Goal: Information Seeking & Learning: Learn about a topic

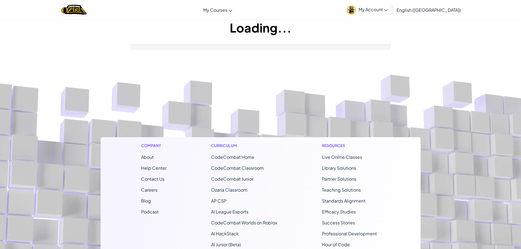
click at [206, 88] on footer "Company About Help Center Contact Us Careers Blog Podcast Curriculum CodeCombat…" at bounding box center [260, 203] width 521 height 296
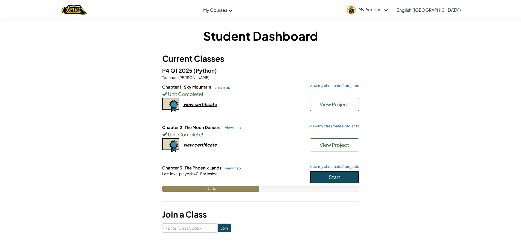
click at [325, 174] on button "Start" at bounding box center [334, 177] width 49 height 13
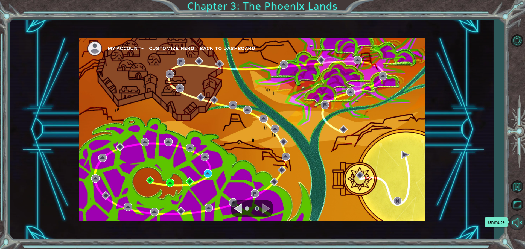
click at [517, 218] on button "Unmute" at bounding box center [517, 222] width 16 height 16
click at [516, 220] on button "Mute" at bounding box center [517, 222] width 16 height 16
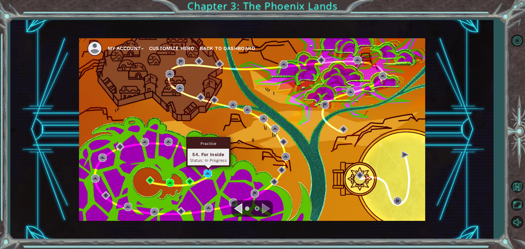
click at [206, 170] on img at bounding box center [208, 174] width 8 height 8
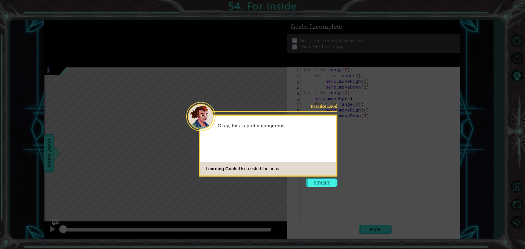
click at [318, 186] on button "Start" at bounding box center [321, 183] width 31 height 9
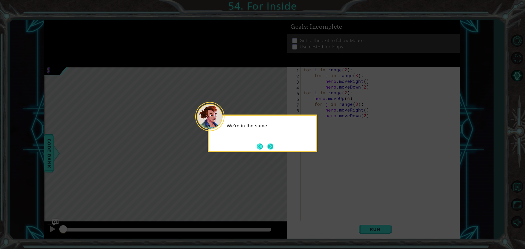
click at [267, 144] on button "Next" at bounding box center [270, 147] width 6 height 6
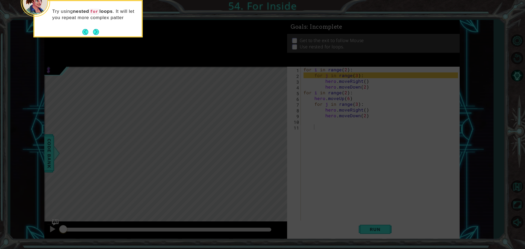
click at [100, 37] on div "Try using nested for loops . It will let you repeat more complex patter" at bounding box center [87, 18] width 109 height 37
click at [88, 27] on div "Try using nested for loops . It will let you repeat more complex patterns." at bounding box center [87, 17] width 107 height 28
click at [94, 30] on button "Next" at bounding box center [96, 32] width 6 height 6
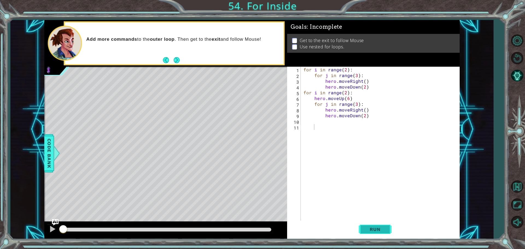
click at [389, 229] on button "Run" at bounding box center [375, 229] width 33 height 17
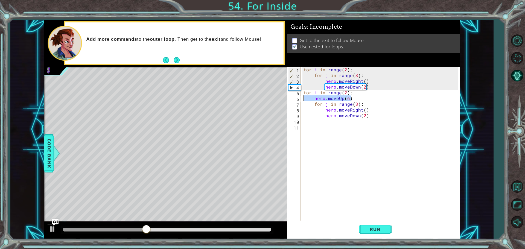
drag, startPoint x: 351, startPoint y: 97, endPoint x: 299, endPoint y: 97, distance: 52.0
click at [299, 97] on div "1 2 3 4 5 6 7 8 9 10 11 for i in range ( 2 ) : for j in range ( 3 ) : hero . mo…" at bounding box center [372, 144] width 171 height 155
type textarea "hero.moveUp(6)"
click at [373, 86] on div "for i in range ( 2 ) : for j in range ( 3 ) : hero . moveRight ( ) hero . moveD…" at bounding box center [381, 150] width 158 height 167
type textarea "hero.moveDown(2)"
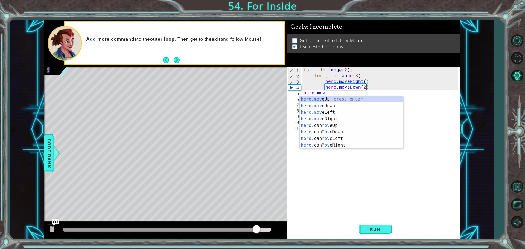
scroll to position [0, 1]
click at [348, 99] on div "hero.move Up press enter hero.move Down press enter hero.move Left press enter …" at bounding box center [351, 129] width 103 height 66
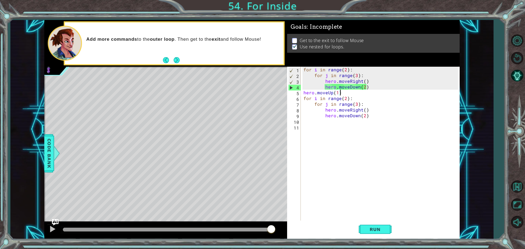
drag, startPoint x: 346, startPoint y: 92, endPoint x: 340, endPoint y: 92, distance: 6.3
click at [340, 92] on div "for i in range ( 2 ) : for j in range ( 3 ) : hero . moveRight ( ) hero . moveD…" at bounding box center [381, 150] width 158 height 167
click at [369, 224] on button "Run" at bounding box center [375, 229] width 33 height 17
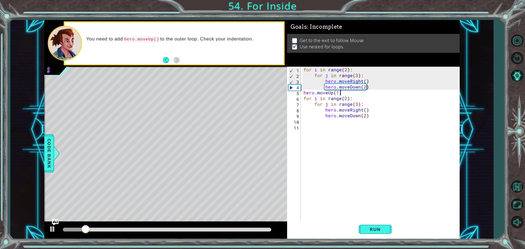
click at [346, 69] on div "for i in range ( 2 ) : for j in range ( 3 ) : hero . moveRight ( ) hero . moveD…" at bounding box center [381, 150] width 158 height 167
type textarea "for i in range(1):"
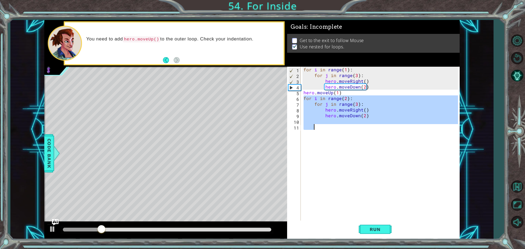
drag, startPoint x: 303, startPoint y: 97, endPoint x: 363, endPoint y: 125, distance: 66.4
click at [363, 125] on div "for i in range ( 1 ) : for j in range ( 3 ) : hero . moveRight ( ) hero . moveD…" at bounding box center [381, 150] width 158 height 167
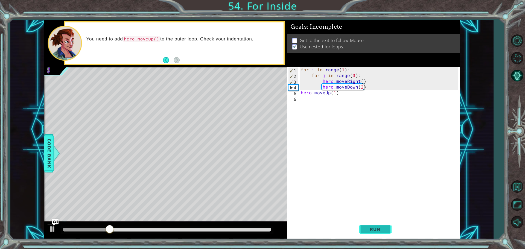
click at [372, 233] on button "Run" at bounding box center [375, 229] width 33 height 17
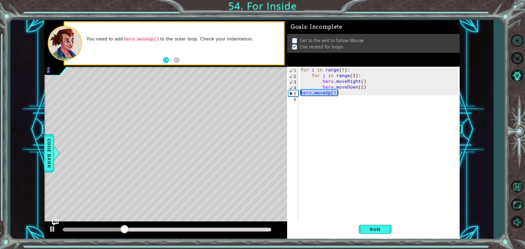
drag, startPoint x: 348, startPoint y: 93, endPoint x: 293, endPoint y: 91, distance: 55.6
click at [293, 91] on div "1 2 3 4 5 6 for i in range ( 1 ) : for j in range ( 3 ) : hero . moveRight ( ) …" at bounding box center [372, 144] width 171 height 155
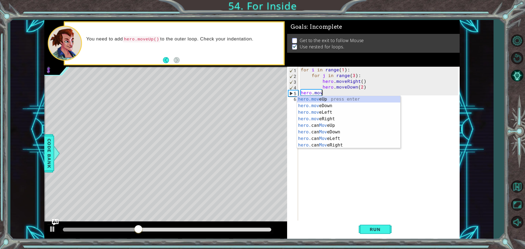
scroll to position [0, 1]
click at [313, 119] on div "hero.move Up press enter hero.move Down press enter hero.move Left press enter …" at bounding box center [348, 129] width 103 height 66
type textarea "hero.moveRight(1)"
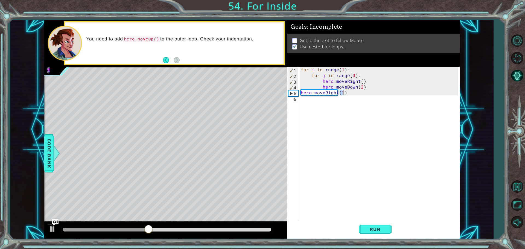
scroll to position [0, 2]
click at [337, 101] on div "for i in range ( 1 ) : for j in range ( 3 ) : hero . moveRight ( ) hero . moveD…" at bounding box center [380, 150] width 161 height 167
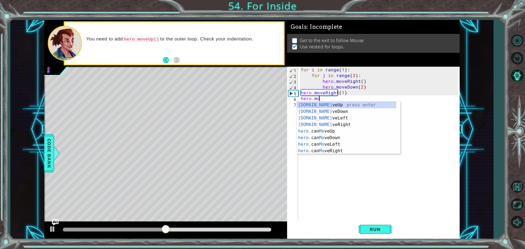
scroll to position [0, 1]
click at [319, 106] on div "hero.move Up press enter hero.move Down press enter hero.move Left press enter …" at bounding box center [348, 135] width 103 height 66
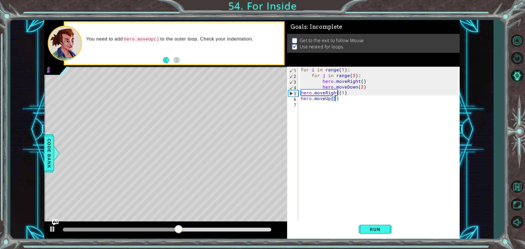
scroll to position [0, 2]
click at [369, 232] on span "Run" at bounding box center [375, 229] width 22 height 5
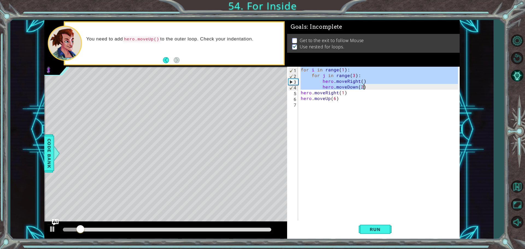
drag, startPoint x: 301, startPoint y: 69, endPoint x: 385, endPoint y: 85, distance: 85.9
click at [385, 85] on div "for i in range ( 1 ) : for j in range ( 3 ) : hero . moveRight ( ) hero . moveD…" at bounding box center [380, 150] width 161 height 167
type textarea "hero.moveRight() hero.moveDown(2)"
click at [311, 106] on div "for i in range ( 1 ) : for j in range ( 3 ) : hero . moveRight ( ) hero . moveD…" at bounding box center [380, 150] width 161 height 167
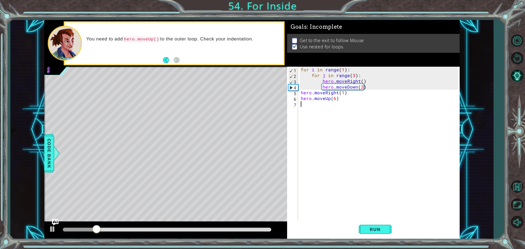
paste textarea "hero.moveDown(2)"
type textarea "hero.moveDown(2)"
click at [329, 165] on div "for i in range ( 1 ) : for j in range ( 3 ) : hero . moveRight ( ) hero . moveD…" at bounding box center [381, 150] width 159 height 167
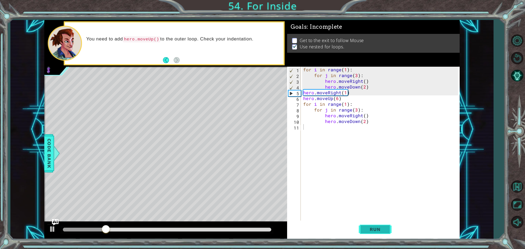
click at [370, 227] on span "Run" at bounding box center [375, 229] width 22 height 5
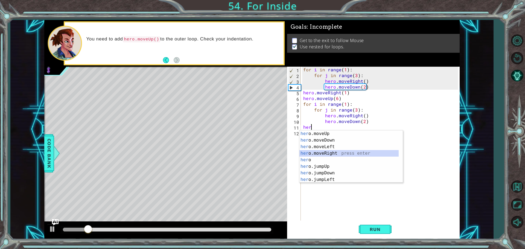
click at [323, 154] on div "her o.moveUp press enter her o.moveDown press enter her o.moveLeft press enter …" at bounding box center [348, 163] width 99 height 66
type textarea "hero.moveRight(1)"
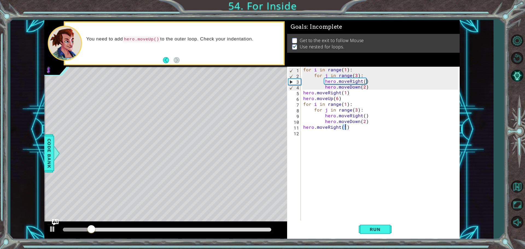
click at [323, 139] on div "for i in range ( 1 ) : for j in range ( 3 ) : hero . moveRight ( ) hero . moveD…" at bounding box center [381, 150] width 159 height 167
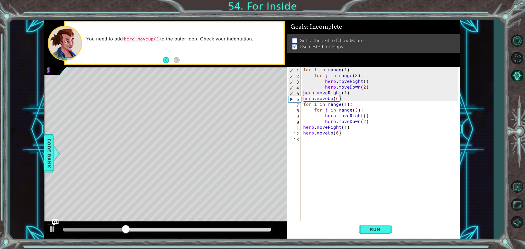
scroll to position [0, 2]
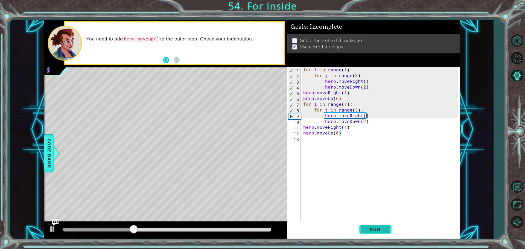
type textarea "hero.moveUp(6)"
click at [376, 229] on span "Run" at bounding box center [375, 229] width 22 height 5
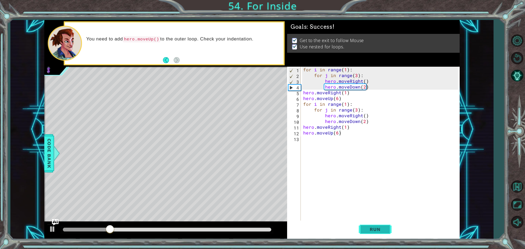
click at [365, 230] on span "Run" at bounding box center [375, 229] width 22 height 5
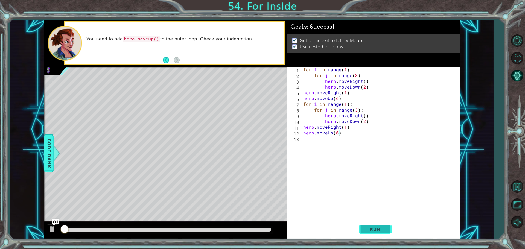
click at [365, 230] on span "Run" at bounding box center [375, 229] width 22 height 5
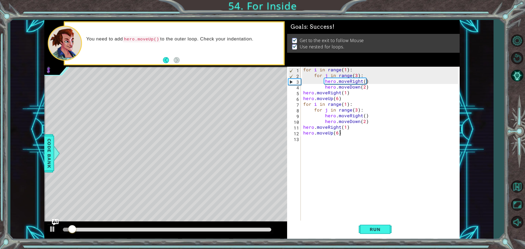
click at [259, 230] on div at bounding box center [167, 230] width 208 height 4
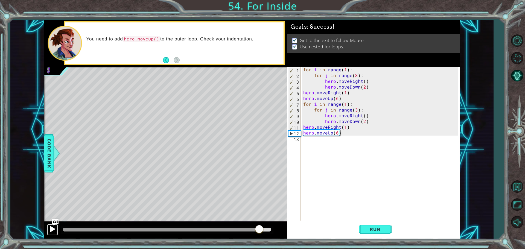
click at [54, 228] on div at bounding box center [52, 229] width 7 height 7
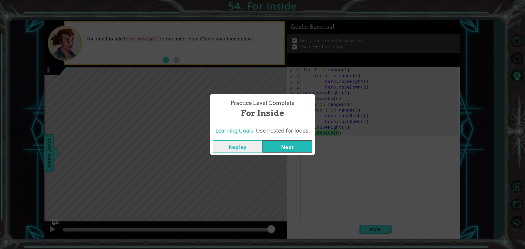
click at [294, 145] on button "Next" at bounding box center [288, 146] width 50 height 12
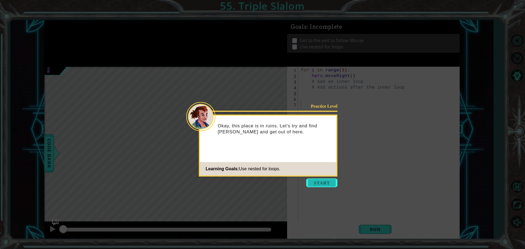
click at [329, 181] on button "Start" at bounding box center [321, 183] width 31 height 9
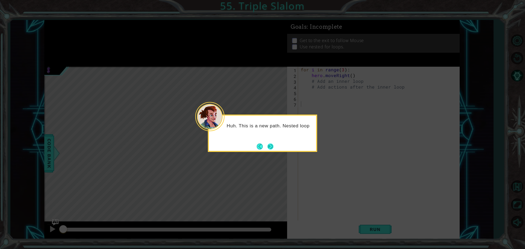
click at [267, 150] on button "Next" at bounding box center [270, 147] width 6 height 6
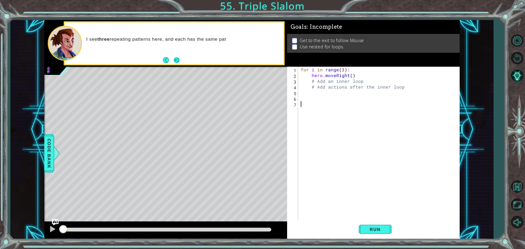
click at [177, 62] on button "Next" at bounding box center [177, 60] width 6 height 6
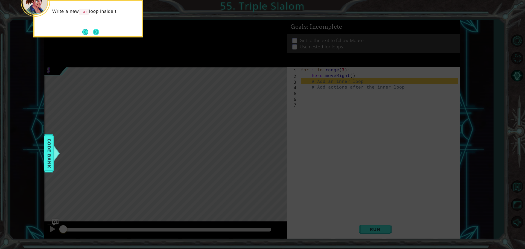
click at [98, 33] on button "Next" at bounding box center [96, 32] width 6 height 6
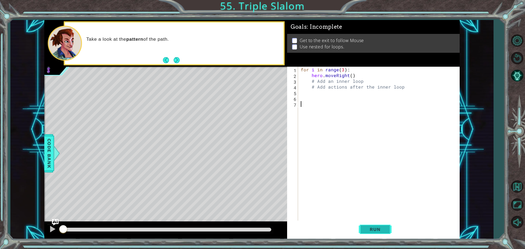
click at [374, 225] on button "Run" at bounding box center [375, 229] width 33 height 17
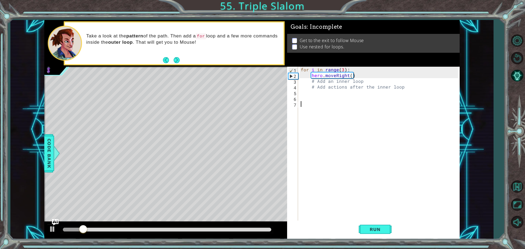
click at [361, 74] on div "for i in range ( 3 ) : hero . moveRight ( ) # Add an inner loop # Add actions a…" at bounding box center [380, 150] width 161 height 167
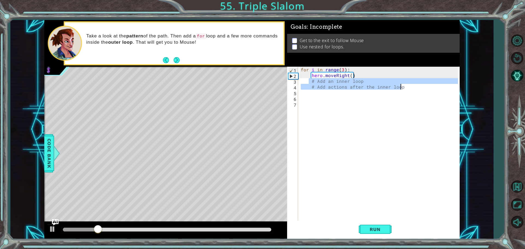
drag, startPoint x: 310, startPoint y: 81, endPoint x: 433, endPoint y: 87, distance: 124.0
click at [433, 87] on div "for i in range ( 3 ) : hero . moveRight ( ) # Add an inner loop # Add actions a…" at bounding box center [380, 150] width 161 height 167
type textarea "# Add actions after the inner loop"
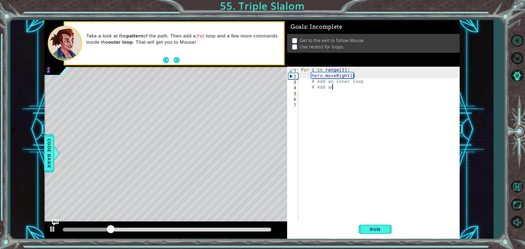
type textarea "#"
type textarea "for j in range(3)"
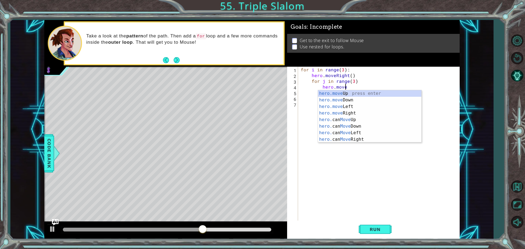
scroll to position [0, 2]
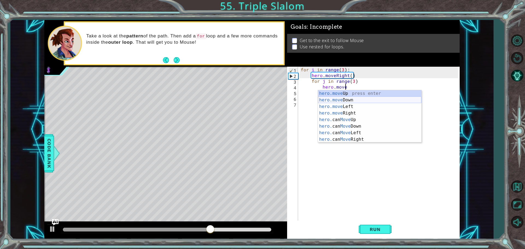
click at [393, 99] on div "hero.move Up press enter hero.move Down press enter hero.move Left press enter …" at bounding box center [369, 123] width 103 height 66
type textarea "hero.moveDown(1)"
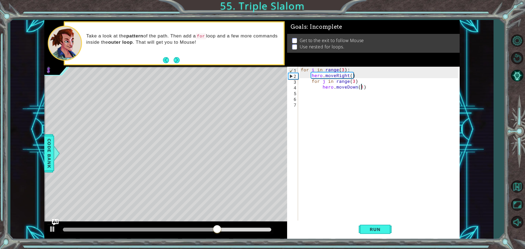
scroll to position [0, 4]
click at [375, 88] on div "for i in range ( 3 ) : hero . moveRight ( ) for j in range ( 3 ) hero . moveDow…" at bounding box center [380, 150] width 161 height 167
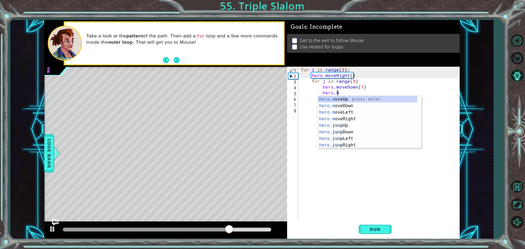
scroll to position [0, 2]
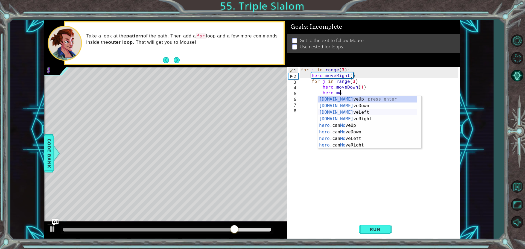
click at [350, 111] on div "hero.mo veUp press enter hero.mo veDown press enter hero.mo veLeft press enter …" at bounding box center [367, 129] width 99 height 66
type textarea "hero.moveLeft(1)"
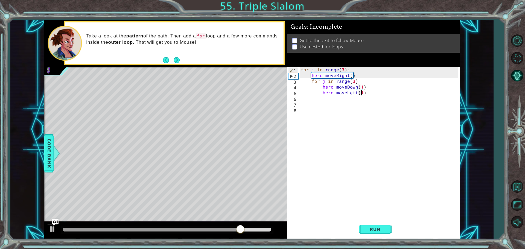
click at [373, 97] on div "for i in range ( 3 ) : hero . moveRight ( ) for j in range ( 3 ) hero . moveDow…" at bounding box center [380, 150] width 161 height 167
click at [369, 91] on div "for i in range ( 3 ) : hero . moveRight ( ) for j in range ( 3 ) hero . moveDow…" at bounding box center [380, 150] width 161 height 167
type textarea "hero.moveLeft(1)"
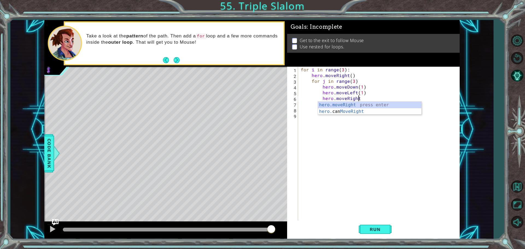
scroll to position [0, 3]
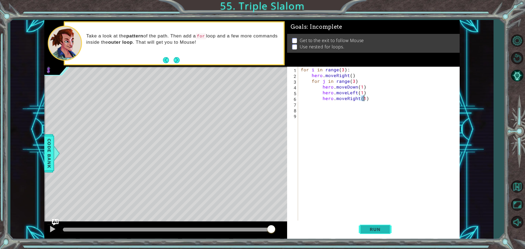
click at [371, 228] on span "Run" at bounding box center [375, 229] width 22 height 5
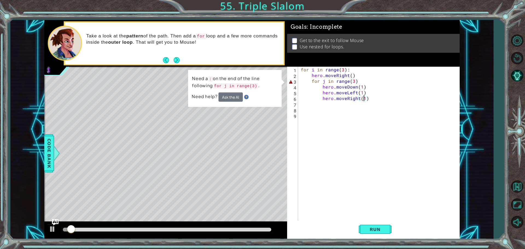
click at [362, 78] on div "for i in range ( 3 ) : hero . moveRight ( ) for j in range ( 3 ) hero . moveDow…" at bounding box center [380, 150] width 161 height 167
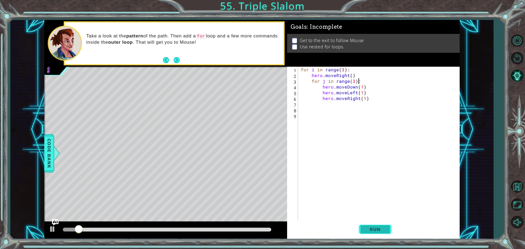
click at [387, 231] on button "Run" at bounding box center [375, 229] width 33 height 17
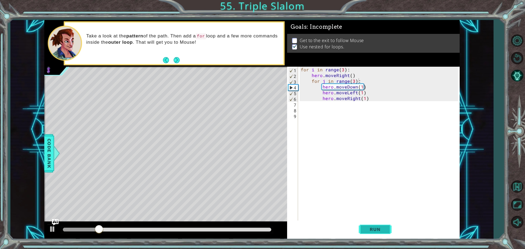
click at [379, 228] on span "Run" at bounding box center [375, 229] width 22 height 5
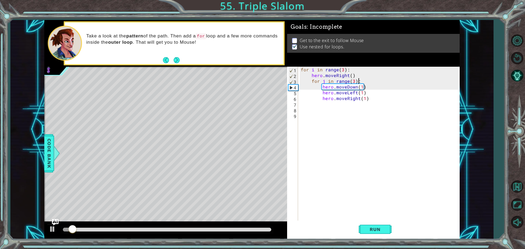
click at [350, 74] on div "for i in range ( 3 ) : hero . moveRight ( ) for j in range ( 3 ) : hero . moveD…" at bounding box center [380, 150] width 161 height 167
click at [367, 225] on button "Run" at bounding box center [375, 229] width 33 height 17
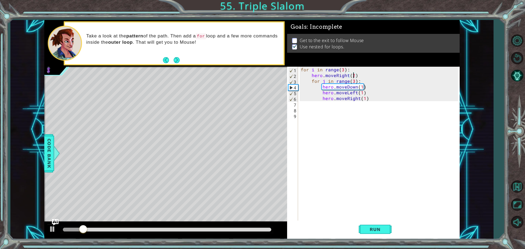
click at [372, 95] on div "for i in range ( 3 ) : hero . moveRight ( 2 ) for j in range ( 3 ) : hero . mov…" at bounding box center [380, 150] width 161 height 167
type textarea "hero.moveRight(1)"
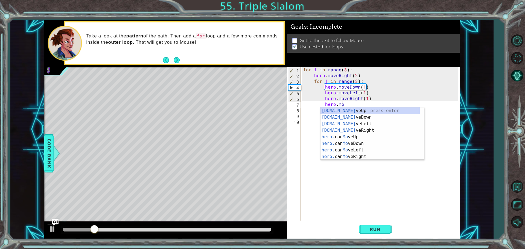
scroll to position [0, 2]
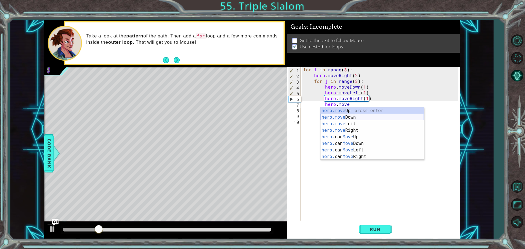
click at [358, 118] on div "hero.move Up press enter hero.move Down press enter hero.move Left press enter …" at bounding box center [371, 140] width 103 height 66
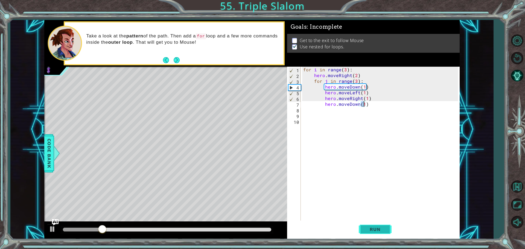
type textarea "hero.moveDown(1)"
click at [367, 224] on button "Run" at bounding box center [375, 229] width 33 height 17
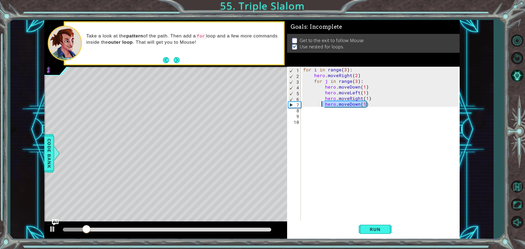
drag, startPoint x: 367, startPoint y: 103, endPoint x: 322, endPoint y: 103, distance: 44.6
click at [322, 103] on div "for i in range ( 3 ) : hero . moveRight ( 2 ) for j in range ( 3 ) : hero . mov…" at bounding box center [381, 150] width 159 height 167
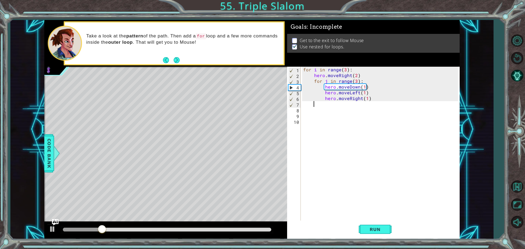
scroll to position [0, 0]
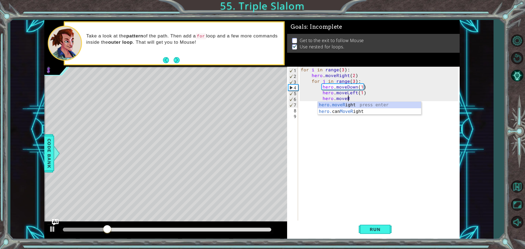
type textarea "hero.move"
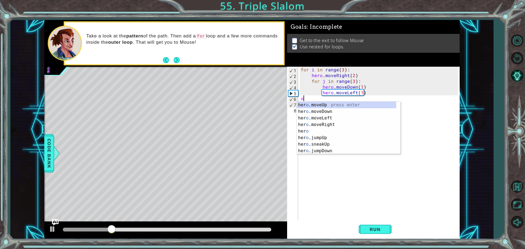
scroll to position [0, 0]
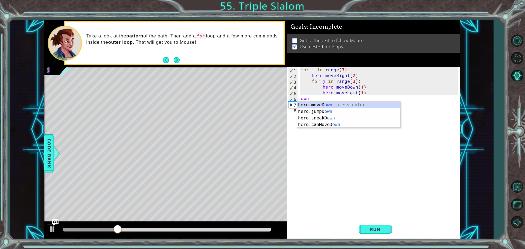
type textarea "o"
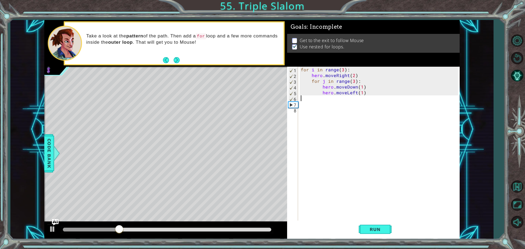
type textarea "hero.moveLeft(1)"
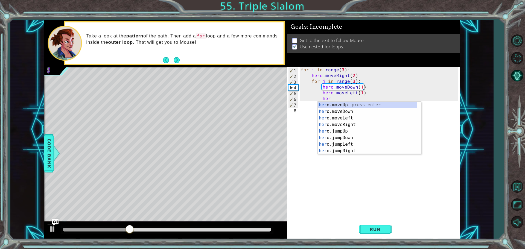
scroll to position [0, 2]
click at [352, 112] on div "hero. moveUp press enter hero. moveDown press enter hero. moveLeft press enter …" at bounding box center [367, 135] width 99 height 66
type textarea "hero.moveDown(1)"
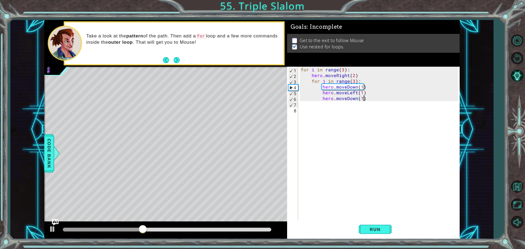
click at [367, 97] on div "for i in range ( 3 ) : hero . moveRight ( 2 ) for j in range ( 3 ) : hero . mov…" at bounding box center [380, 150] width 161 height 167
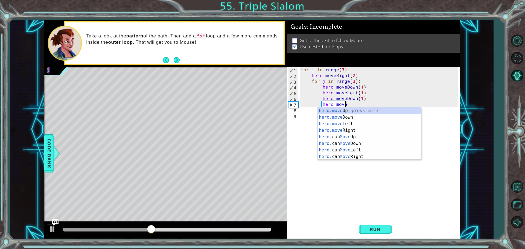
scroll to position [0, 2]
click at [355, 128] on div "hero.move Up press enter hero.move Down press enter hero.move Left press enter …" at bounding box center [369, 140] width 103 height 66
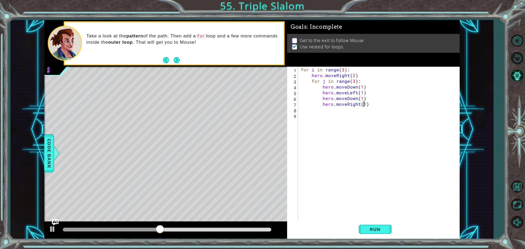
scroll to position [0, 4]
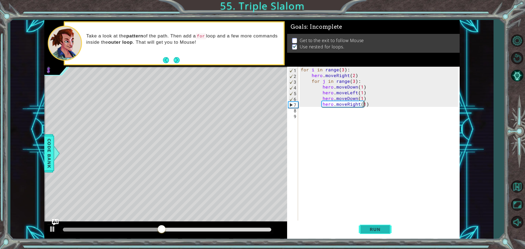
type textarea "hero.moveRight(1)"
click at [378, 228] on span "Run" at bounding box center [375, 229] width 22 height 5
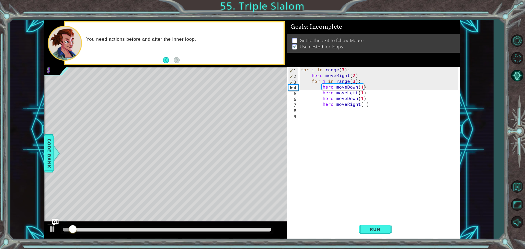
click at [321, 106] on div "for i in range ( 3 ) : hero . moveRight ( 2 ) for j in range ( 3 ) : hero . mov…" at bounding box center [380, 150] width 161 height 167
click at [317, 109] on div "for i in range ( 3 ) : hero . moveRight ( 2 ) for j in range ( 3 ) : hero . mov…" at bounding box center [380, 150] width 161 height 167
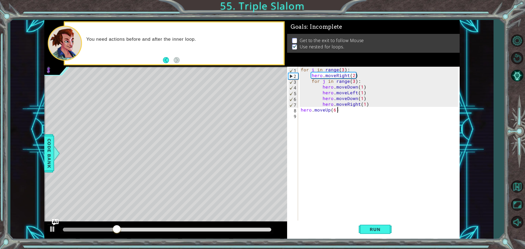
scroll to position [0, 2]
click at [374, 230] on span "Run" at bounding box center [375, 229] width 22 height 5
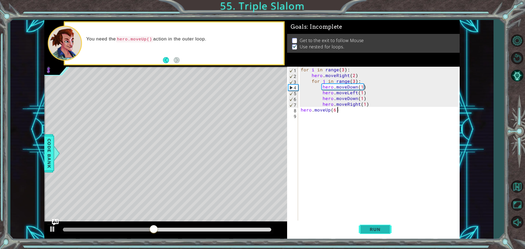
click at [377, 227] on span "Run" at bounding box center [375, 229] width 22 height 5
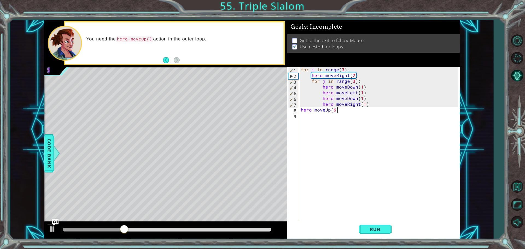
click at [359, 74] on div "for i in range ( 3 ) : hero . moveRight ( 2 ) for j in range ( 3 ) : hero . mov…" at bounding box center [380, 150] width 161 height 167
type textarea "hero.moveRight(2)"
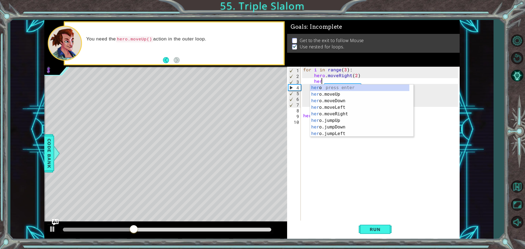
scroll to position [0, 1]
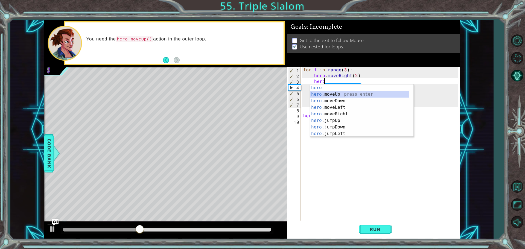
click at [347, 92] on div "hero press enter hero .moveUp press enter hero .moveDown press enter hero .move…" at bounding box center [359, 117] width 99 height 66
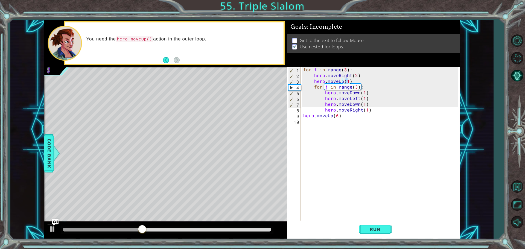
scroll to position [0, 2]
click at [368, 224] on button "Run" at bounding box center [375, 229] width 33 height 17
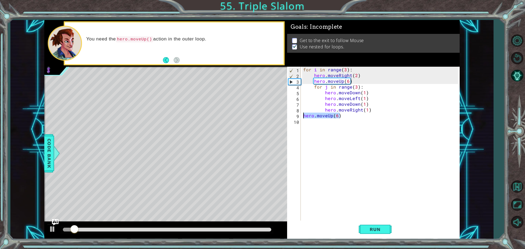
drag, startPoint x: 357, startPoint y: 117, endPoint x: 294, endPoint y: 116, distance: 62.1
click at [294, 116] on div "hero.moveUp(6) 1 2 3 4 5 6 7 8 9 10 for i in range ( 3 ) : hero . moveRight ( 2…" at bounding box center [372, 144] width 171 height 155
type textarea "hero.moveUp(6)"
click at [359, 226] on button "Run" at bounding box center [375, 229] width 33 height 17
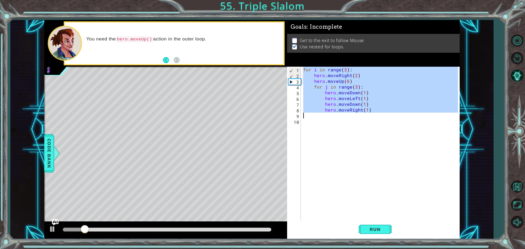
drag, startPoint x: 304, startPoint y: 68, endPoint x: 374, endPoint y: 115, distance: 84.0
click at [374, 115] on div "for i in range ( 3 ) : hero . moveRight ( 2 ) hero . moveUp ( 6 ) for j in rang…" at bounding box center [381, 150] width 159 height 167
type textarea "hero.moveRight(1)"
click at [312, 115] on div "for i in range ( 3 ) : hero . moveRight ( 2 ) hero . moveUp ( 6 ) for j in rang…" at bounding box center [380, 144] width 156 height 155
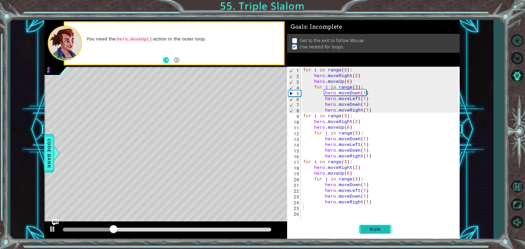
click at [372, 232] on span "Run" at bounding box center [375, 229] width 22 height 5
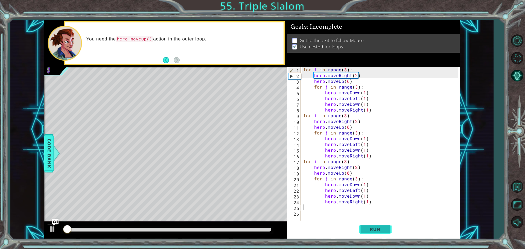
click at [371, 230] on span "Run" at bounding box center [375, 229] width 22 height 5
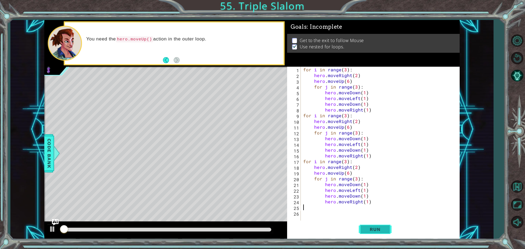
click at [371, 230] on span "Run" at bounding box center [375, 229] width 22 height 5
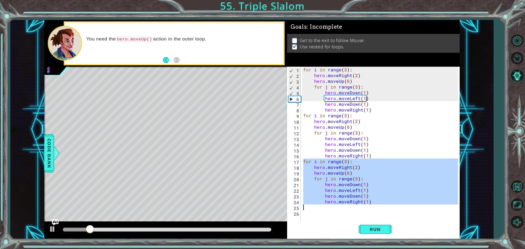
drag, startPoint x: 303, startPoint y: 160, endPoint x: 381, endPoint y: 209, distance: 91.8
click at [381, 209] on div "for i in range ( 3 ) : hero . moveRight ( 2 ) hero . moveUp ( 6 ) for j in rang…" at bounding box center [381, 150] width 159 height 167
type textarea "hero.moveRight(1)"
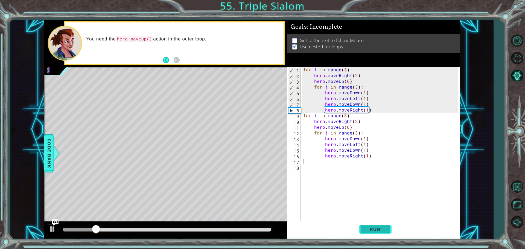
click at [376, 226] on button "Run" at bounding box center [375, 229] width 33 height 17
click at [355, 90] on div "for i in range ( 3 ) : hero . moveRight ( 2 ) hero . moveUp ( 6 ) for j in rang…" at bounding box center [381, 150] width 159 height 167
click at [345, 70] on div "for i in range ( 3 ) : hero . moveRight ( 2 ) hero . moveUp ( 6 ) for j in rang…" at bounding box center [381, 150] width 159 height 167
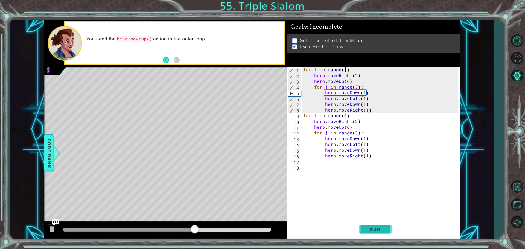
click at [369, 231] on span "Run" at bounding box center [375, 229] width 22 height 5
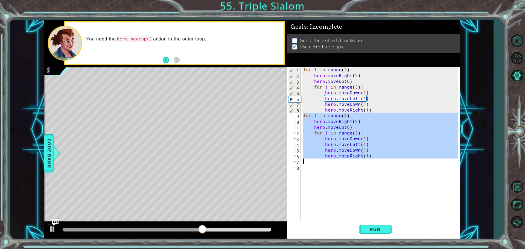
drag, startPoint x: 302, startPoint y: 115, endPoint x: 337, endPoint y: 164, distance: 59.9
click at [337, 164] on div "for i in range ( 2 ) : hero . moveRight ( 2 ) hero . moveUp ( 6 ) for j in rang…" at bounding box center [381, 150] width 159 height 167
type textarea "hero.moveRight(1)"
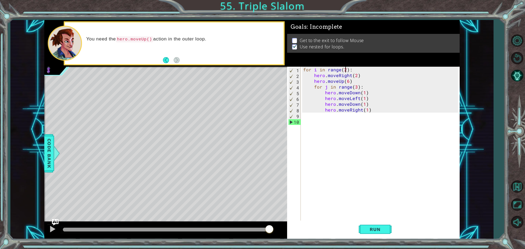
click at [344, 70] on div "for i in range ( 2 ) : hero . moveRight ( 2 ) hero . moveUp ( 6 ) for j in rang…" at bounding box center [381, 150] width 159 height 167
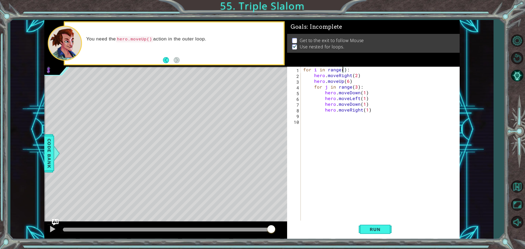
scroll to position [0, 2]
type textarea "for i in range(1):"
click at [371, 231] on span "Run" at bounding box center [375, 229] width 22 height 5
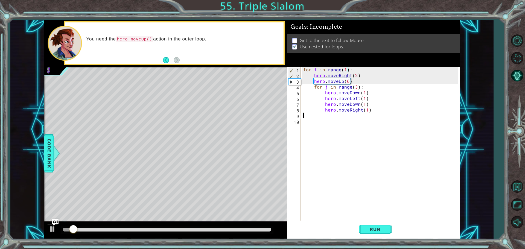
click at [319, 117] on div "for i in range ( 1 ) : hero . moveRight ( 2 ) hero . moveUp ( 6 ) for j in rang…" at bounding box center [381, 150] width 159 height 167
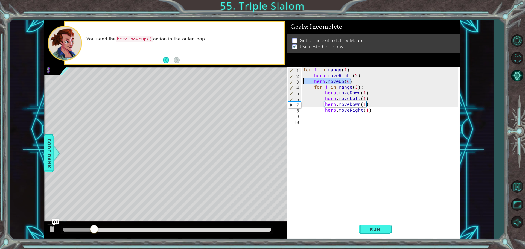
drag, startPoint x: 355, startPoint y: 81, endPoint x: 303, endPoint y: 81, distance: 52.0
click at [303, 81] on div "for i in range ( 1 ) : hero . moveRight ( 2 ) hero . moveUp ( 6 ) for j in rang…" at bounding box center [381, 150] width 159 height 167
type textarea "hero.moveUp(6)"
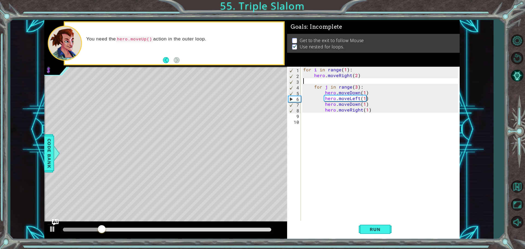
type textarea "hero.moveRight(2)"
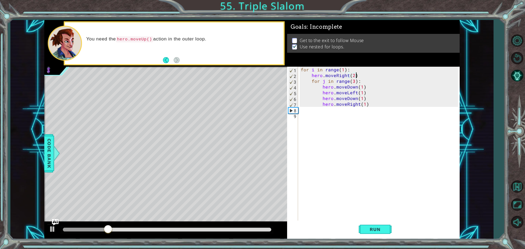
click at [317, 114] on div "for i in range ( 1 ) : hero . moveRight ( 2 ) for j in range ( 3 ) : hero . mov…" at bounding box center [380, 150] width 161 height 167
type textarea "hero.moveUp(6)"
click at [376, 229] on span "Run" at bounding box center [375, 229] width 22 height 5
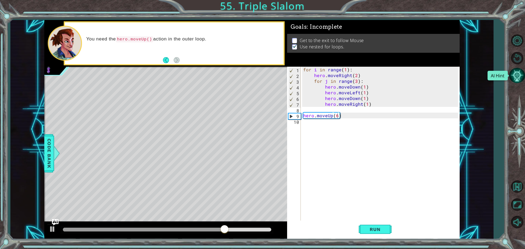
click at [511, 69] on button "AI Hint" at bounding box center [517, 76] width 16 height 16
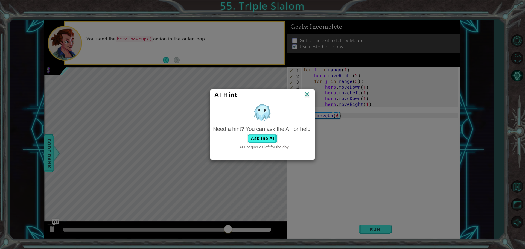
click at [480, 73] on div "AI Hint Need a hint? You can ask the AI for help. Ask the AI 5 AI Bot queries l…" at bounding box center [262, 124] width 525 height 249
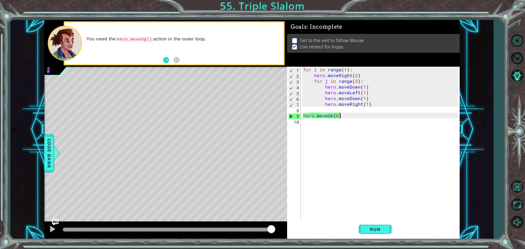
click at [355, 115] on div "for i in range ( 1 ) : hero . moveRight ( 2 ) for j in range ( 3 ) : hero . mov…" at bounding box center [381, 150] width 159 height 167
drag, startPoint x: 355, startPoint y: 115, endPoint x: 294, endPoint y: 113, distance: 61.0
click at [294, 113] on div "hero.moveUp(6) 1 2 3 4 5 6 7 8 9 10 for i in range ( 1 ) : hero . moveRight ( 2…" at bounding box center [372, 144] width 171 height 155
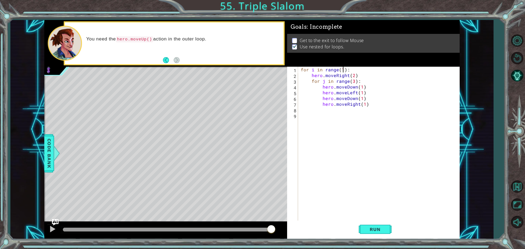
click at [343, 69] on div "for i in range ( 1 ) : hero . moveRight ( 2 ) for j in range ( 3 ) : hero . mov…" at bounding box center [380, 150] width 161 height 167
click at [357, 74] on div "for i in range ( 2 ) : hero . moveRight ( 2 ) for j in range ( 3 ) : hero . mov…" at bounding box center [380, 150] width 161 height 167
type textarea "hero.moveRight(2)"
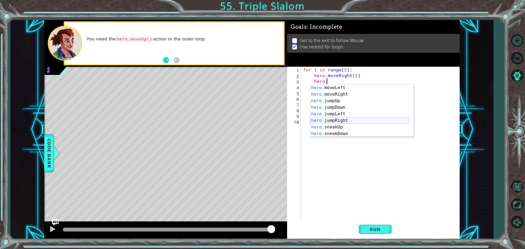
scroll to position [0, 0]
click at [339, 89] on div "hero. moveUp press enter hero. moveDown press enter hero. moveLeft press enter …" at bounding box center [359, 117] width 99 height 66
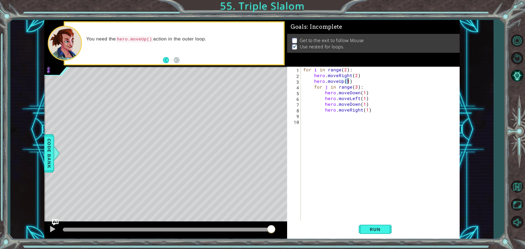
scroll to position [0, 2]
type textarea "hero.moveUp(6)"
click at [383, 236] on button "Run" at bounding box center [375, 229] width 33 height 17
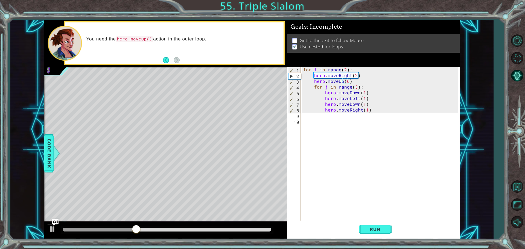
click at [308, 114] on div "for i in range ( 2 ) : hero . moveRight ( 2 ) hero . moveUp ( 6 ) for j in rang…" at bounding box center [381, 150] width 159 height 167
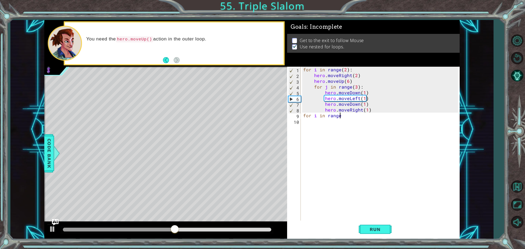
scroll to position [0, 2]
type textarea "for i in range(1)"
type textarea "for i in range(1):"
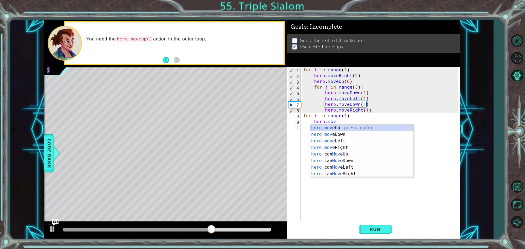
scroll to position [0, 2]
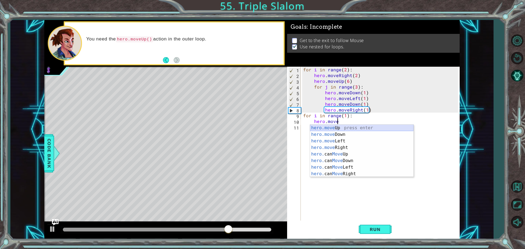
click at [340, 127] on div "hero.move Up press enter hero.move Down press enter hero.move Left press enter …" at bounding box center [361, 158] width 103 height 66
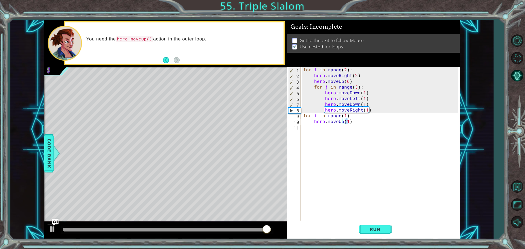
type textarea "hero.moveUp(6)"
click at [355, 120] on div "for i in range ( 2 ) : hero . moveRight ( 2 ) hero . moveUp ( 6 ) for j in rang…" at bounding box center [381, 150] width 159 height 167
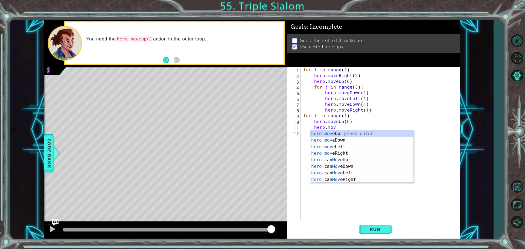
scroll to position [0, 2]
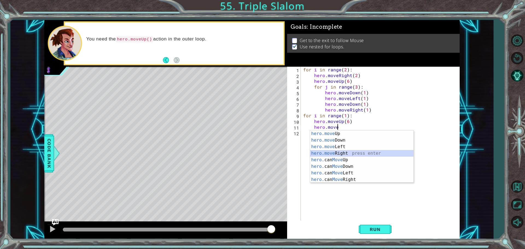
click at [343, 154] on div "hero.move Up press enter hero.move Down press enter hero.move Left press enter …" at bounding box center [361, 163] width 103 height 66
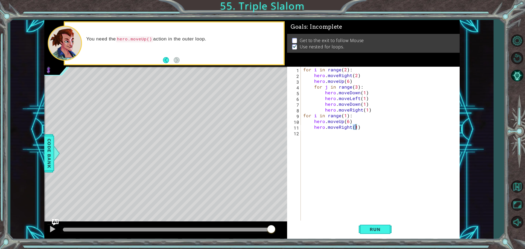
type textarea "hero.moveRight(2)"
click at [368, 126] on div "for i in range ( 2 ) : hero . moveRight ( 2 ) hero . moveUp ( 6 ) for j in rang…" at bounding box center [381, 150] width 159 height 167
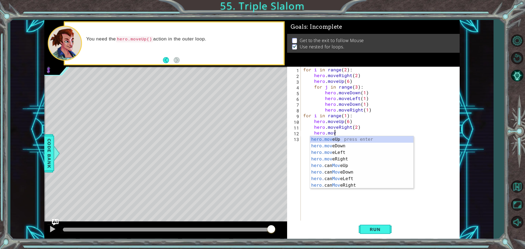
scroll to position [0, 2]
click at [340, 145] on div "hero.move Up press enter hero.move Down press enter hero.move Left press enter …" at bounding box center [361, 169] width 103 height 66
type textarea "hero.moveDown(1)"
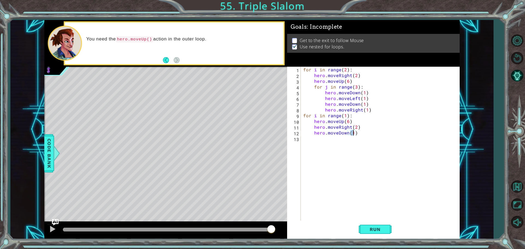
scroll to position [0, 3]
drag, startPoint x: 360, startPoint y: 135, endPoint x: 313, endPoint y: 134, distance: 46.2
click at [313, 134] on div "for i in range ( 2 ) : hero . moveRight ( 2 ) hero . moveUp ( 6 ) for j in rang…" at bounding box center [381, 150] width 159 height 167
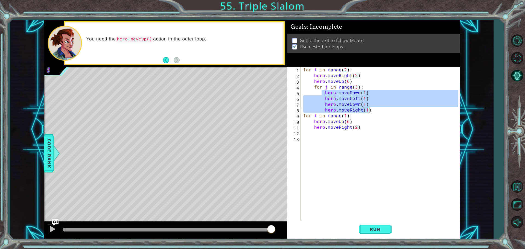
drag, startPoint x: 322, startPoint y: 93, endPoint x: 380, endPoint y: 111, distance: 60.0
click at [380, 111] on div "for i in range ( 2 ) : hero . moveRight ( 2 ) hero . moveUp ( 6 ) for j in rang…" at bounding box center [381, 150] width 159 height 167
click at [361, 127] on div "for i in range ( 2 ) : hero . moveRight ( 2 ) hero . moveUp ( 6 ) for j in rang…" at bounding box center [381, 150] width 159 height 167
type textarea "hero.moveRight(2)"
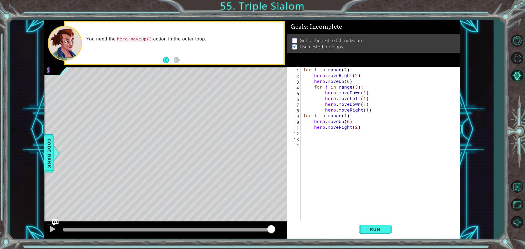
paste textarea "hero.moveRight(1)"
click at [323, 137] on div "for i in range ( 2 ) : hero . moveRight ( 2 ) hero . moveUp ( 6 ) for j in rang…" at bounding box center [381, 150] width 159 height 167
click at [324, 143] on div "for i in range ( 2 ) : hero . moveRight ( 2 ) hero . moveUp ( 6 ) for j in rang…" at bounding box center [381, 150] width 159 height 167
click at [323, 149] on div "for i in range ( 2 ) : hero . moveRight ( 2 ) hero . moveUp ( 6 ) for j in rang…" at bounding box center [381, 150] width 159 height 167
click at [316, 132] on div "for i in range ( 2 ) : hero . moveRight ( 2 ) hero . moveUp ( 6 ) for j in rang…" at bounding box center [381, 150] width 159 height 167
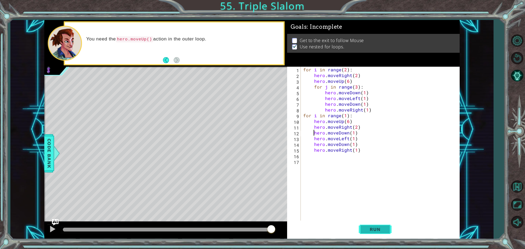
click at [374, 228] on span "Run" at bounding box center [375, 229] width 22 height 5
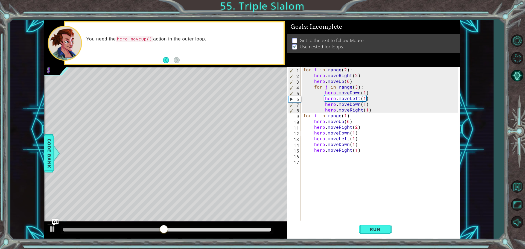
click at [352, 81] on div "for i in range ( 2 ) : hero . moveRight ( 2 ) hero . moveUp ( 6 ) for j in rang…" at bounding box center [381, 150] width 159 height 167
type textarea "hero.moveUp(6)"
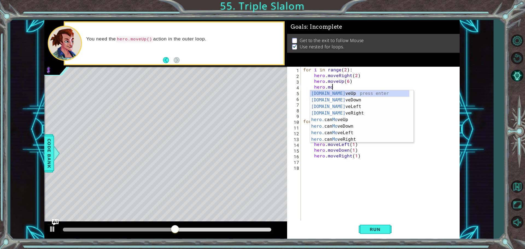
scroll to position [0, 2]
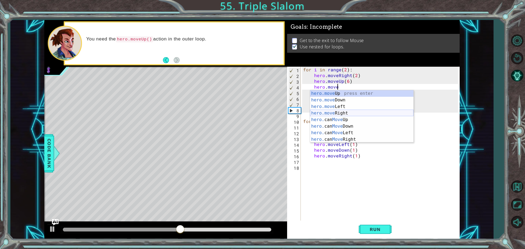
click at [348, 111] on div "hero.move Up press enter hero.move Down press enter hero.move Left press enter …" at bounding box center [361, 123] width 103 height 66
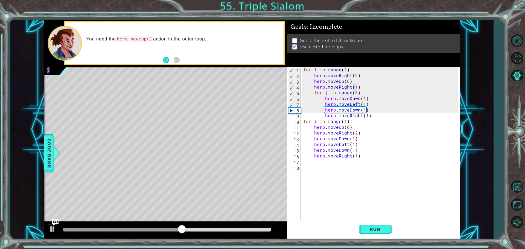
scroll to position [0, 3]
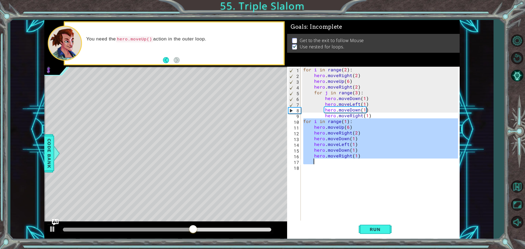
drag, startPoint x: 304, startPoint y: 119, endPoint x: 388, endPoint y: 159, distance: 93.7
click at [388, 159] on div "for i in range ( 2 ) : hero . moveRight ( 2 ) hero . moveUp ( 6 ) hero . moveRi…" at bounding box center [381, 150] width 159 height 167
click at [258, 228] on div at bounding box center [167, 230] width 208 height 4
type textarea "hero.moveRight(1)"
click at [55, 228] on div at bounding box center [52, 229] width 7 height 7
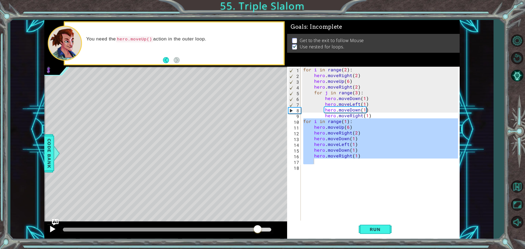
scroll to position [0, 0]
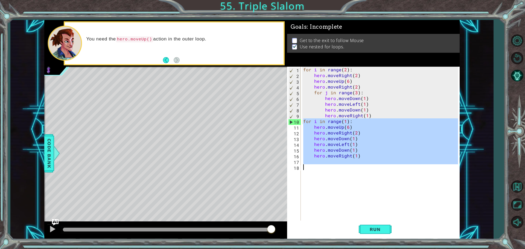
drag, startPoint x: 304, startPoint y: 123, endPoint x: 391, endPoint y: 187, distance: 108.9
click at [391, 187] on div "for i in range ( 2 ) : hero . moveRight ( 2 ) hero . moveUp ( 6 ) hero . moveRi…" at bounding box center [381, 150] width 159 height 167
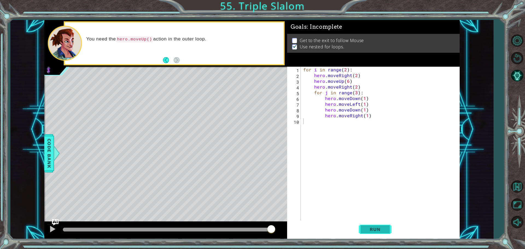
click at [379, 232] on span "Run" at bounding box center [375, 229] width 22 height 5
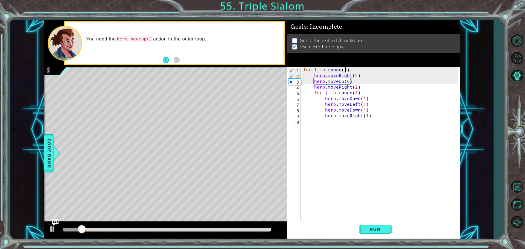
click at [346, 69] on div "for i in range ( 2 ) : hero . moveRight ( 2 ) hero . moveUp ( 6 ) hero . moveRi…" at bounding box center [381, 150] width 159 height 167
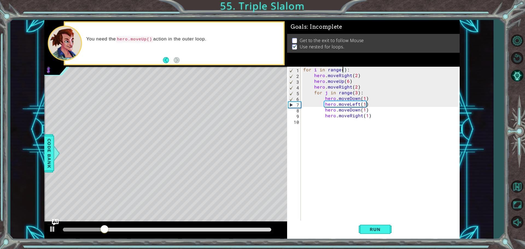
scroll to position [0, 2]
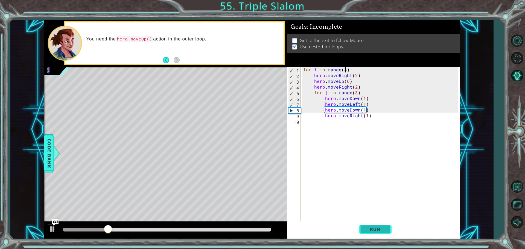
type textarea "for i in range(3):"
click at [371, 230] on span "Run" at bounding box center [375, 229] width 22 height 5
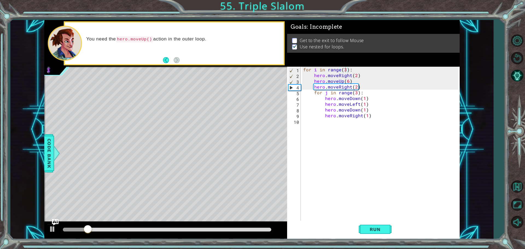
click at [253, 227] on div at bounding box center [167, 230] width 213 height 8
click at [252, 230] on div at bounding box center [167, 230] width 208 height 4
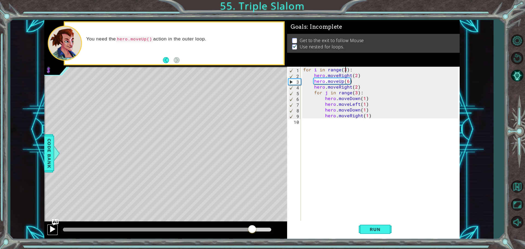
click at [51, 229] on div at bounding box center [52, 229] width 7 height 7
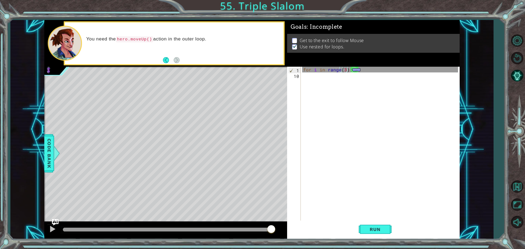
click at [199, 8] on div "1 ההההההההההההההההההההההההההההההההההההההההההההההההההההההההההההההההההההההההההההה…" at bounding box center [262, 124] width 525 height 249
click at [354, 70] on span "..." at bounding box center [356, 69] width 8 height 3
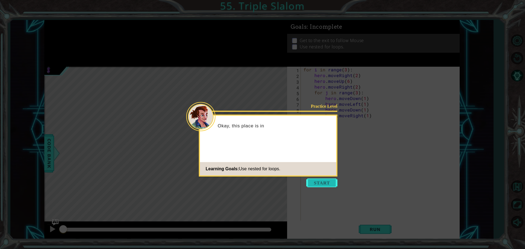
click at [320, 182] on button "Start" at bounding box center [321, 183] width 31 height 9
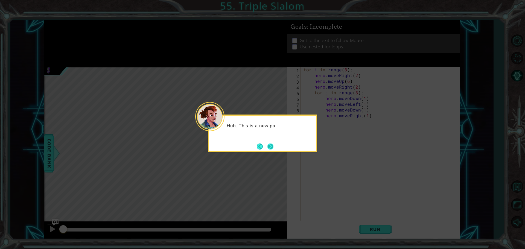
click at [270, 148] on button "Next" at bounding box center [270, 147] width 6 height 6
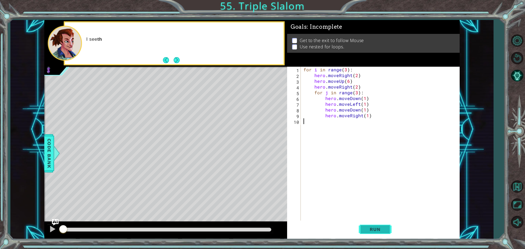
click at [383, 227] on span "Run" at bounding box center [375, 229] width 22 height 5
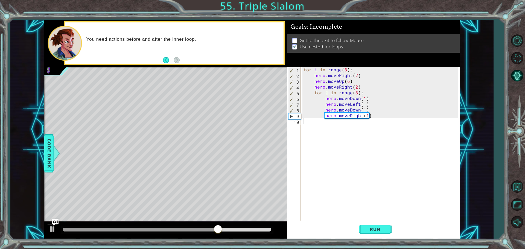
click at [404, 7] on div "1 ההההההההההההההההההההההההההההההההההההההההההההההההההההההההההההההההההההההההההההה…" at bounding box center [262, 124] width 525 height 249
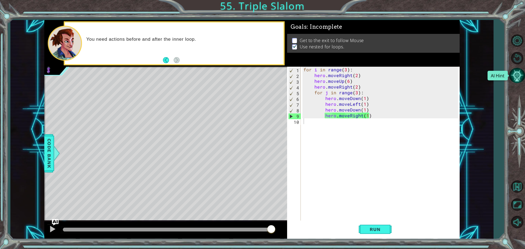
click at [515, 75] on button "AI Hint" at bounding box center [517, 76] width 16 height 16
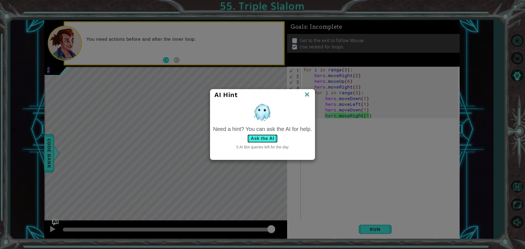
click at [261, 138] on button "Ask the AI" at bounding box center [262, 138] width 30 height 9
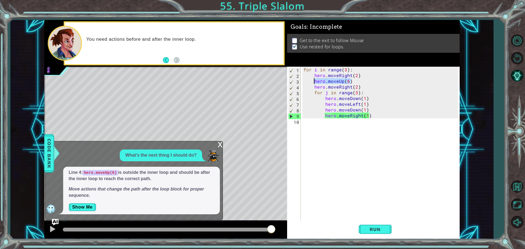
drag, startPoint x: 358, startPoint y: 82, endPoint x: 314, endPoint y: 80, distance: 44.3
click at [314, 80] on div "for i in range ( 3 ) : hero . moveRight ( 2 ) hero . moveUp ( 6 ) hero . moveRi…" at bounding box center [381, 150] width 158 height 167
type textarea "hero.moveUp(6)"
click at [86, 204] on button "Show Me" at bounding box center [83, 207] width 28 height 9
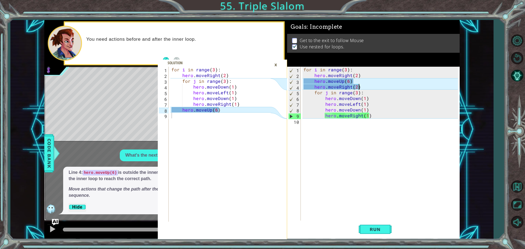
click at [368, 86] on div "for i in range ( 3 ) : hero . moveRight ( 2 ) hero . moveUp ( 6 ) hero . moveRi…" at bounding box center [381, 150] width 158 height 167
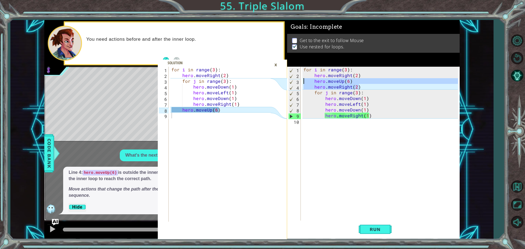
drag, startPoint x: 368, startPoint y: 86, endPoint x: 302, endPoint y: 80, distance: 66.5
click at [302, 80] on div "hero.moveRight(2) 1 2 3 4 5 6 7 8 9 10 for i in range ( 3 ) : hero . moveRight …" at bounding box center [372, 144] width 171 height 155
type textarea "hero.moveUp(6) hero.moveRight(2)"
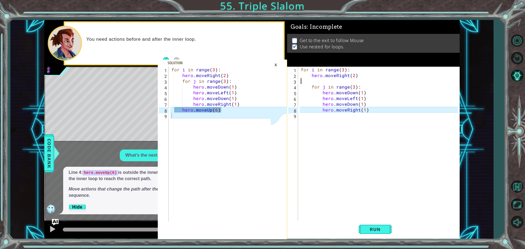
type textarea "hero.moveRight(2)"
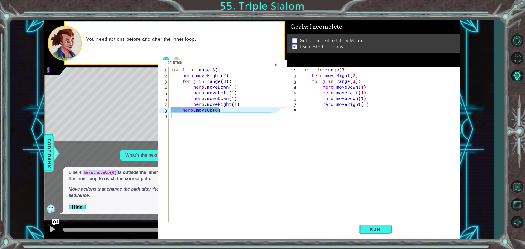
click at [303, 112] on div "for i in range ( 3 ) : hero . moveRight ( 2 ) for j in range ( 3 ) : hero . mov…" at bounding box center [380, 150] width 161 height 167
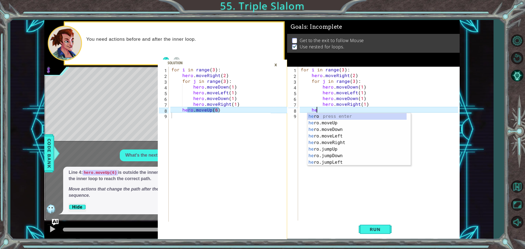
scroll to position [0, 1]
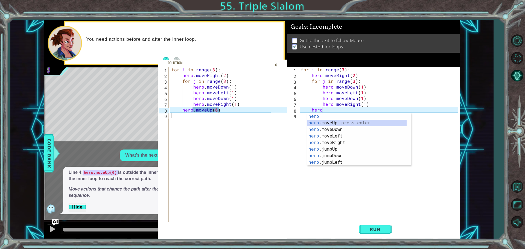
click at [317, 124] on div "hero press enter hero .moveUp press enter hero .moveDown press enter hero .move…" at bounding box center [356, 146] width 99 height 66
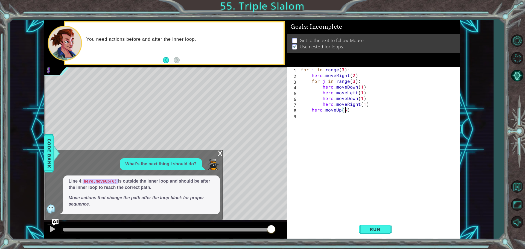
scroll to position [0, 2]
click at [219, 154] on div "x" at bounding box center [220, 152] width 5 height 5
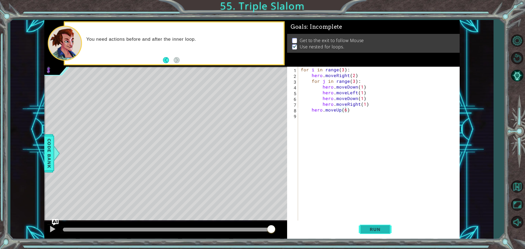
click at [370, 225] on button "Run" at bounding box center [375, 229] width 33 height 17
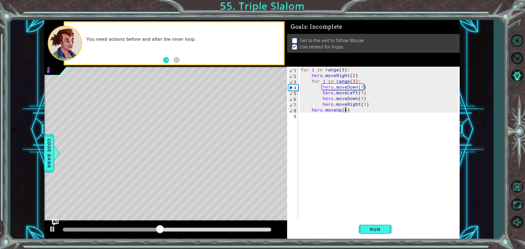
click at [363, 101] on div "for i in range ( 3 ) : hero . moveRight ( 2 ) for j in range ( 3 ) : hero . mov…" at bounding box center [380, 150] width 161 height 167
click at [383, 231] on span "Run" at bounding box center [375, 229] width 22 height 5
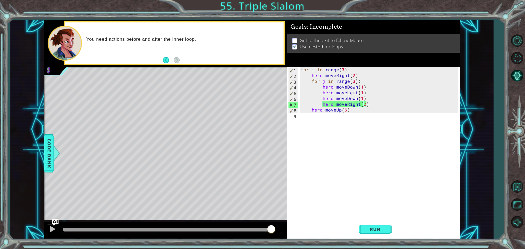
click at [341, 69] on div "for i in range ( 3 ) : hero . moveRight ( 2 ) for j in range ( 3 ) : hero . mov…" at bounding box center [380, 150] width 161 height 167
click at [343, 71] on div "for i in range ( 3 ) : hero . moveRight ( 2 ) for j in range ( 3 ) : hero . mov…" at bounding box center [380, 150] width 161 height 167
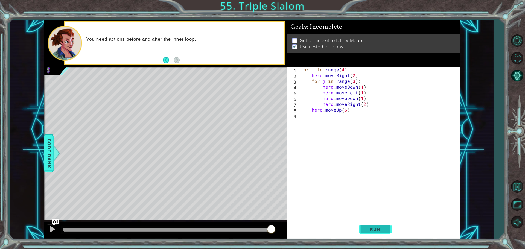
click at [378, 232] on span "Run" at bounding box center [375, 229] width 22 height 5
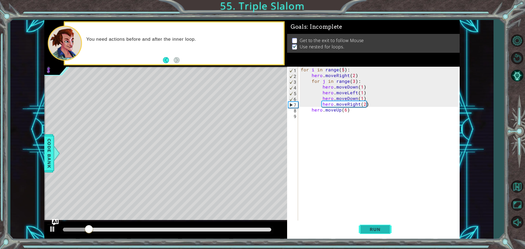
click at [374, 229] on span "Run" at bounding box center [375, 229] width 22 height 5
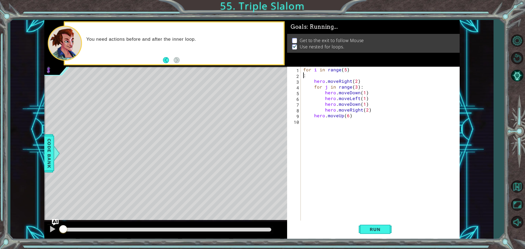
scroll to position [0, 0]
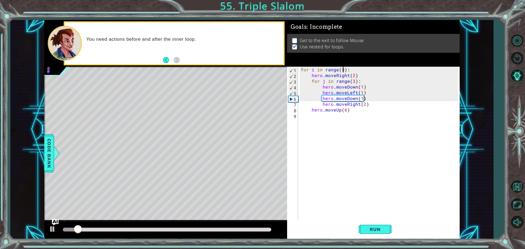
click at [343, 70] on div "for i in range ( 5 ) : hero . moveRight ( 2 ) for j in range ( 3 ) : hero . mov…" at bounding box center [380, 150] width 161 height 167
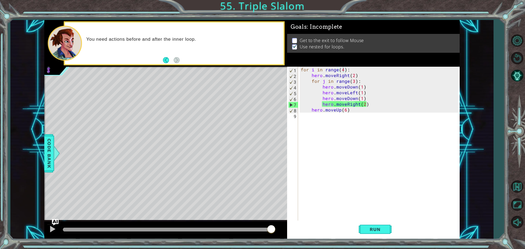
drag, startPoint x: 239, startPoint y: 115, endPoint x: 251, endPoint y: 130, distance: 18.8
click at [251, 130] on div "Level Map" at bounding box center [170, 147] width 253 height 161
click at [516, 74] on button "AI Hint" at bounding box center [517, 76] width 16 height 16
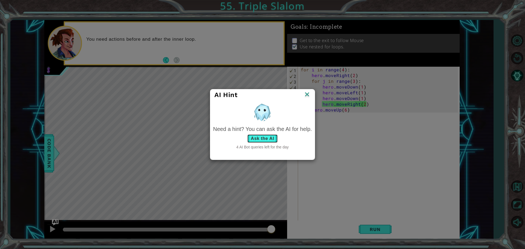
click at [256, 141] on button "Ask the AI" at bounding box center [262, 138] width 30 height 9
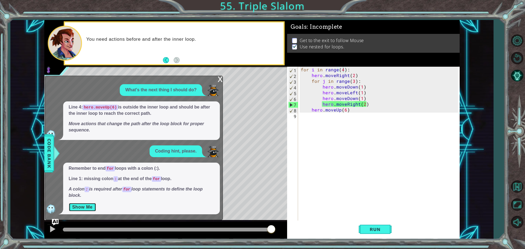
click at [74, 206] on button "Show Me" at bounding box center [83, 207] width 28 height 9
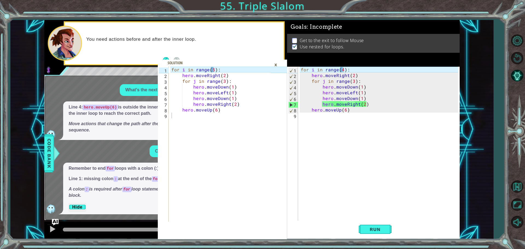
click at [343, 70] on div "for i in range ( 4 ) : hero . moveRight ( 2 ) for j in range ( 3 ) : hero . mov…" at bounding box center [380, 150] width 161 height 167
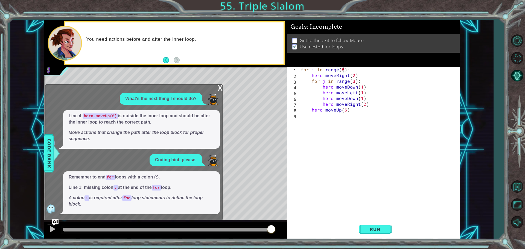
type textarea "for i in range(5):"
click at [218, 89] on div "x" at bounding box center [220, 87] width 5 height 5
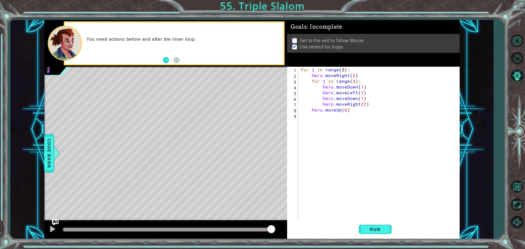
scroll to position [0, 0]
click at [329, 113] on div "for i in range ( 5 ) : hero . moveRight ( 2 ) for j in range ( 3 ) : hero . mov…" at bounding box center [380, 150] width 161 height 167
type textarea "f"
click at [383, 233] on button "Run" at bounding box center [375, 229] width 33 height 17
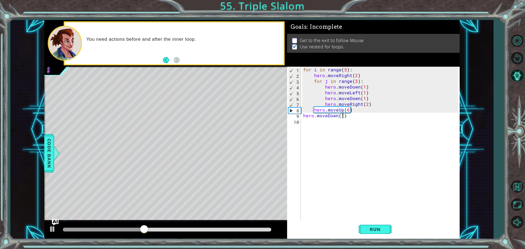
click at [259, 229] on div at bounding box center [167, 230] width 208 height 4
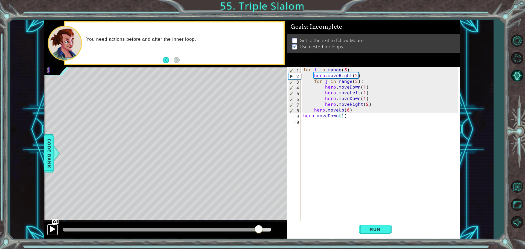
click at [52, 229] on div at bounding box center [52, 229] width 7 height 7
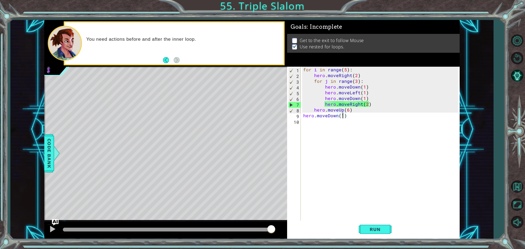
click at [290, 103] on div "7" at bounding box center [294, 105] width 12 height 6
type textarea "hero.moveDown(1)"
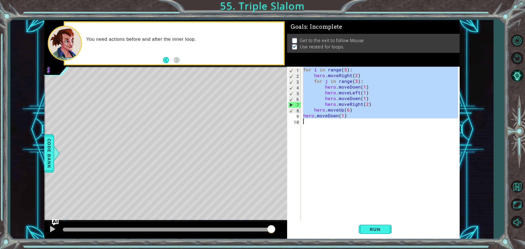
click at [290, 103] on div "7" at bounding box center [294, 105] width 12 height 6
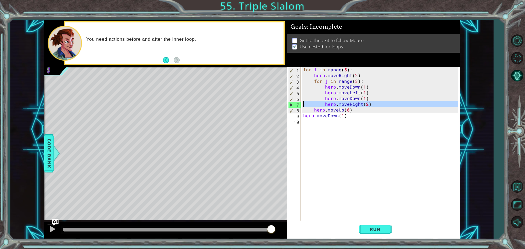
click at [290, 103] on div "7" at bounding box center [294, 105] width 12 height 6
click at [290, 106] on div "7" at bounding box center [294, 105] width 12 height 6
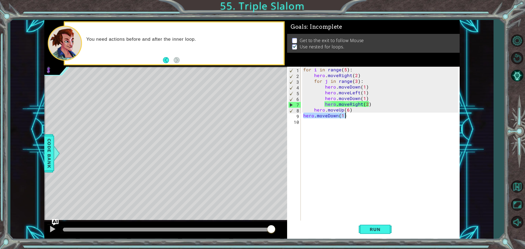
drag, startPoint x: 304, startPoint y: 116, endPoint x: 358, endPoint y: 118, distance: 54.7
click at [358, 118] on div "for i in range ( 5 ) : hero . moveRight ( 2 ) for j in range ( 3 ) : hero . mov…" at bounding box center [381, 150] width 159 height 167
type textarea "hero.moveDown(1)"
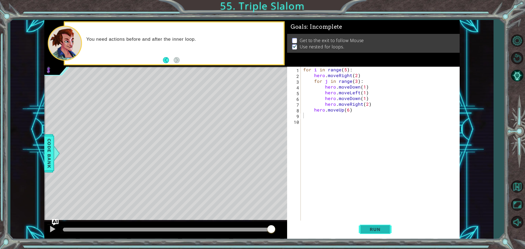
click at [378, 225] on button "Run" at bounding box center [375, 229] width 33 height 17
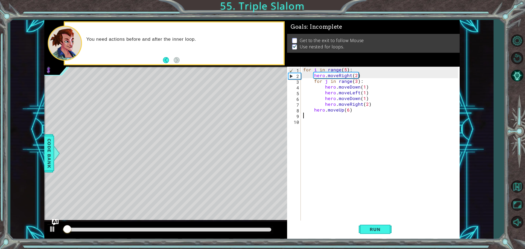
click at [365, 104] on div "for i in range ( 5 ) : hero . moveRight ( 2 ) for j in range ( 3 ) : hero . mov…" at bounding box center [381, 150] width 159 height 167
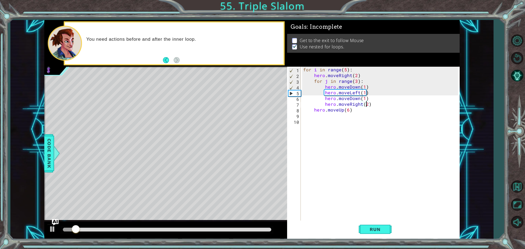
scroll to position [0, 4]
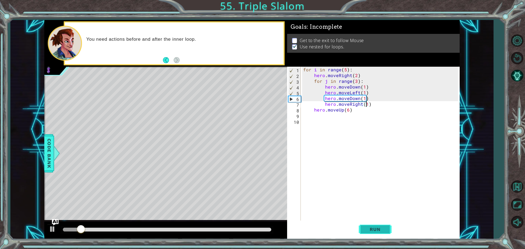
click at [365, 229] on span "Run" at bounding box center [375, 229] width 22 height 5
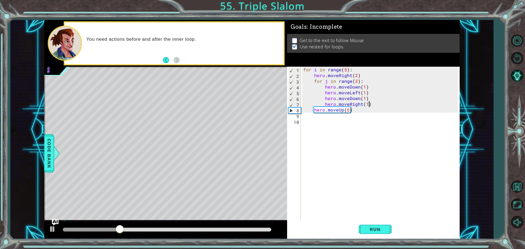
click at [370, 101] on div "for i in range ( 5 ) : hero . moveRight ( 2 ) for j in range ( 3 ) : hero . mov…" at bounding box center [381, 150] width 159 height 167
click at [355, 74] on div "for i in range ( 5 ) : hero . moveRight ( 2 ) for j in range ( 3 ) : hero . mov…" at bounding box center [381, 150] width 159 height 167
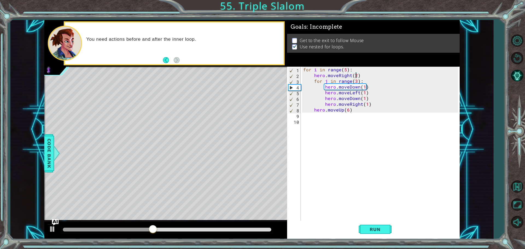
scroll to position [0, 3]
click at [371, 103] on div "for i in range ( 5 ) : hero . moveRight ( 1 ) for j in range ( 3 ) : hero . mov…" at bounding box center [381, 150] width 159 height 167
type textarea "hero.moveRight(1)"
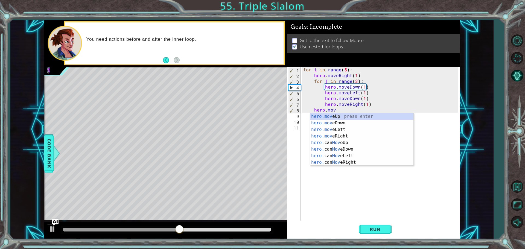
scroll to position [0, 2]
click at [390, 134] on div "hero.move Up press enter hero.move Down press enter hero.move Left press enter …" at bounding box center [361, 146] width 103 height 66
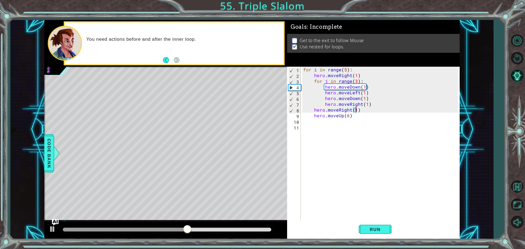
scroll to position [0, 3]
click at [370, 230] on span "Run" at bounding box center [375, 229] width 22 height 5
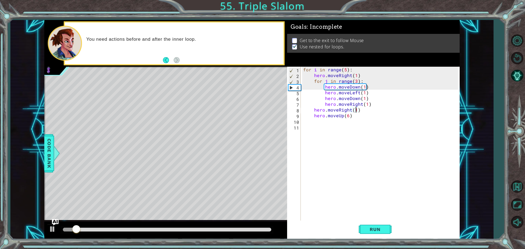
click at [355, 74] on div "for i in range ( 5 ) : hero . moveRight ( 1 ) for j in range ( 3 ) : hero . mov…" at bounding box center [381, 150] width 159 height 167
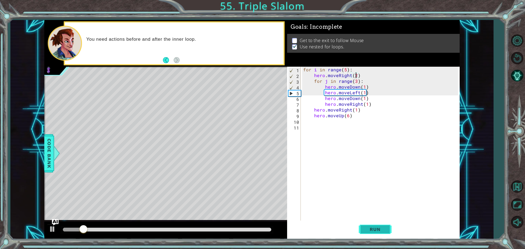
type textarea "hero.moveRight(2)"
click at [371, 226] on button "Run" at bounding box center [375, 229] width 33 height 17
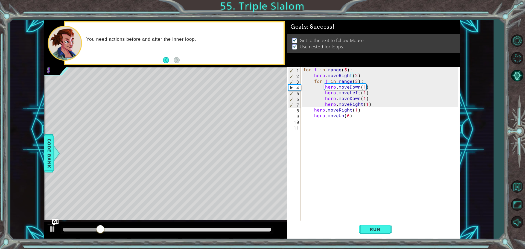
click at [264, 229] on div at bounding box center [167, 230] width 208 height 4
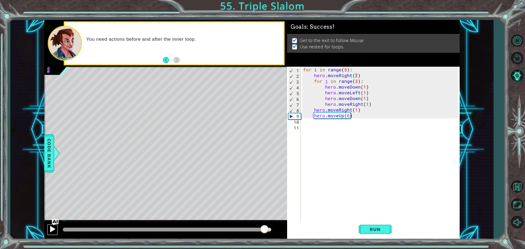
click at [52, 228] on div at bounding box center [52, 229] width 7 height 7
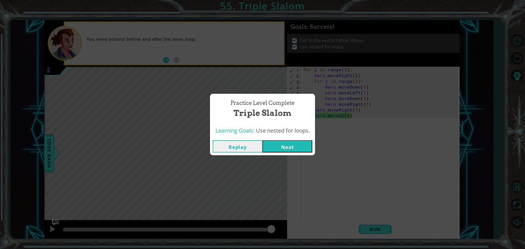
click at [284, 147] on button "Next" at bounding box center [288, 146] width 50 height 12
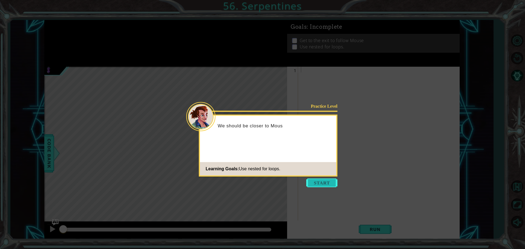
click at [313, 184] on button "Start" at bounding box center [321, 183] width 31 height 9
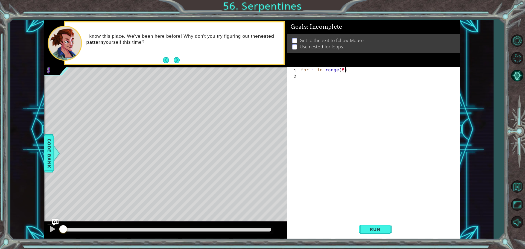
scroll to position [0, 2]
type textarea "for i in range(5):"
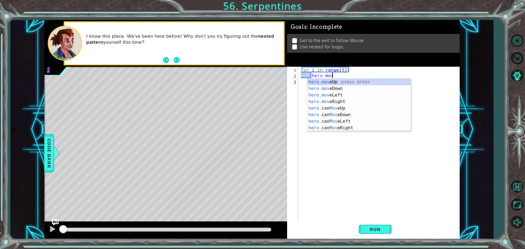
scroll to position [0, 2]
click at [353, 100] on div "hero.move Up press enter hero.move Down press enter hero.move Left press enter …" at bounding box center [358, 112] width 103 height 66
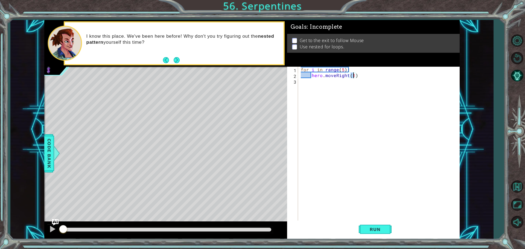
type textarea "hero.moveRight(2)"
click at [363, 77] on div "for i in range ( 5 ) : hero . moveRight ( 2 )" at bounding box center [380, 150] width 161 height 167
type textarea "for j in range(3)"
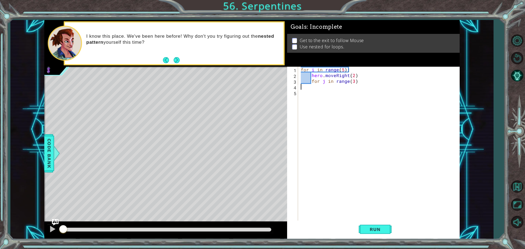
type textarea ":"
type textarea "for j in range(3):"
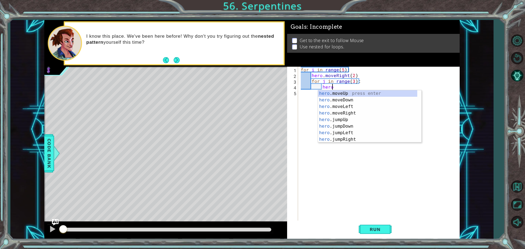
scroll to position [0, 2]
click at [348, 94] on div "hero .moveUp press enter hero .moveDown press enter hero .moveLeft press enter …" at bounding box center [367, 123] width 99 height 66
type textarea "hero.moveUp(1)"
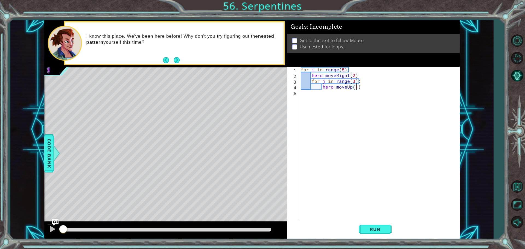
scroll to position [0, 3]
click at [366, 86] on div "for i in range ( 5 ) : hero . moveRight ( 2 ) for j in range ( 3 ) : hero . mov…" at bounding box center [380, 150] width 161 height 167
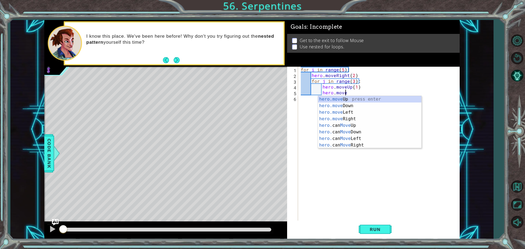
scroll to position [0, 2]
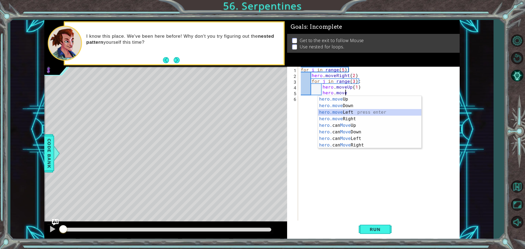
click at [346, 112] on div "hero.move Up press enter hero.move Down press enter hero.move Left press enter …" at bounding box center [369, 129] width 103 height 66
type textarea "hero.moveLeft(1)"
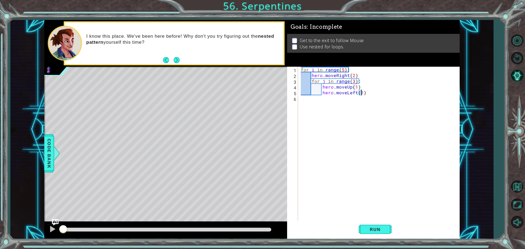
scroll to position [0, 4]
click at [369, 92] on div "for i in range ( 5 ) : hero . moveRight ( 2 ) for j in range ( 3 ) : hero . mov…" at bounding box center [380, 150] width 161 height 167
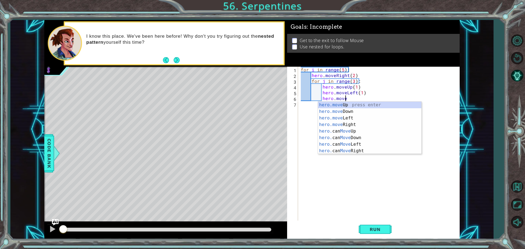
scroll to position [0, 2]
click at [365, 105] on div "hero.move Up press enter hero.move Down press enter hero.move Left press enter …" at bounding box center [369, 135] width 103 height 66
type textarea "hero.moveUp(1)"
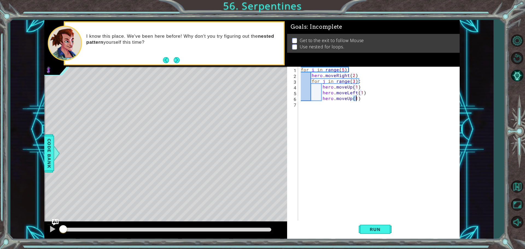
scroll to position [0, 3]
click at [365, 102] on div "for i in range ( 5 ) : hero . moveRight ( 2 ) for j in range ( 3 ) : hero . mov…" at bounding box center [380, 150] width 161 height 167
click at [365, 99] on div "for i in range ( 5 ) : hero . moveRight ( 2 ) for j in range ( 3 ) : hero . mov…" at bounding box center [380, 150] width 161 height 167
type textarea "hero.moveUp(1)"
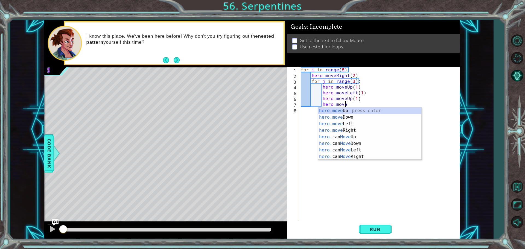
scroll to position [0, 2]
click at [353, 132] on div "hero.move Up press enter hero.move Down press enter hero.move Left press enter …" at bounding box center [369, 140] width 103 height 66
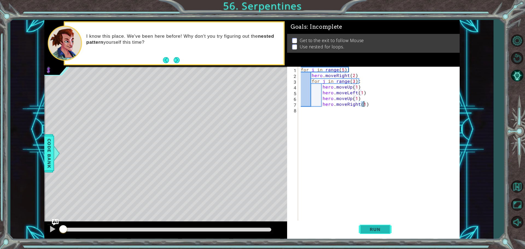
click at [374, 231] on span "Run" at bounding box center [375, 229] width 22 height 5
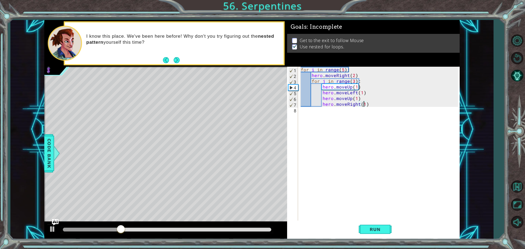
click at [354, 75] on div "for i in range ( 5 ) : hero . moveRight ( 2 ) for j in range ( 3 ) : hero . mov…" at bounding box center [380, 150] width 161 height 167
click at [373, 103] on div "for i in range ( 5 ) : hero . moveRight ( 1 ) for j in range ( 3 ) : hero . mov…" at bounding box center [380, 150] width 161 height 167
type textarea "hero.moveRight(1)"
click at [370, 232] on span "Run" at bounding box center [375, 229] width 22 height 5
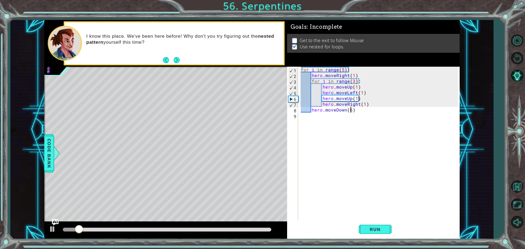
click at [353, 75] on div "for i in range ( 5 ) : hero . moveRight ( 1 ) for j in range ( 3 ) : hero . mov…" at bounding box center [380, 150] width 161 height 167
click at [377, 226] on button "Run" at bounding box center [375, 229] width 33 height 17
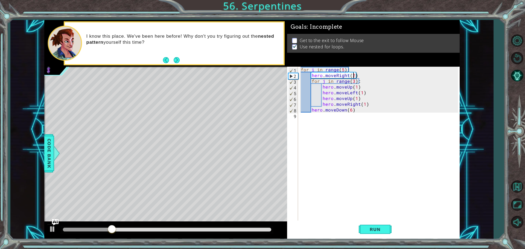
click at [371, 105] on div "for i in range ( 5 ) : hero . moveRight ( 2 ) for j in range ( 3 ) : hero . mov…" at bounding box center [380, 150] width 161 height 167
type textarea "hero.moveRight(1)"
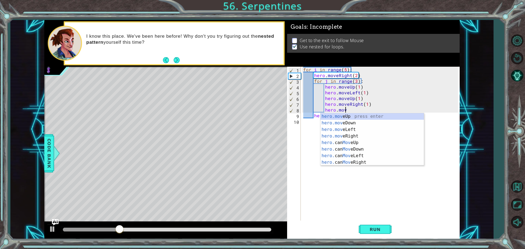
scroll to position [0, 2]
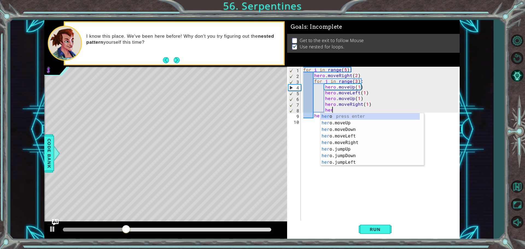
type textarea "h"
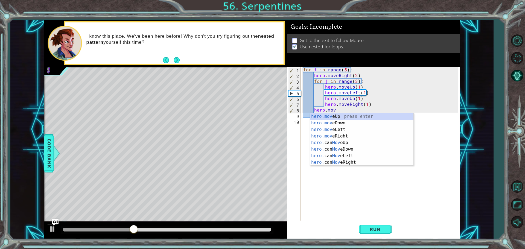
scroll to position [0, 2]
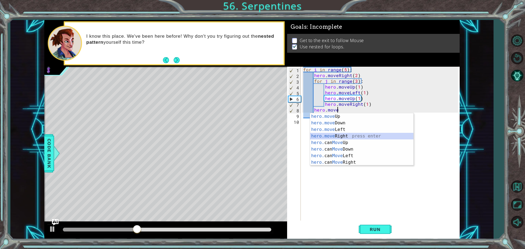
click at [343, 135] on div "hero.move Up press enter hero.move Down press enter hero.move Left press enter …" at bounding box center [361, 146] width 103 height 66
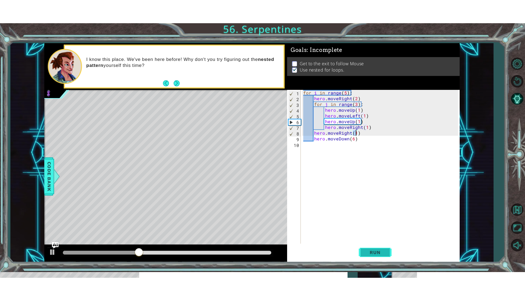
scroll to position [0, 3]
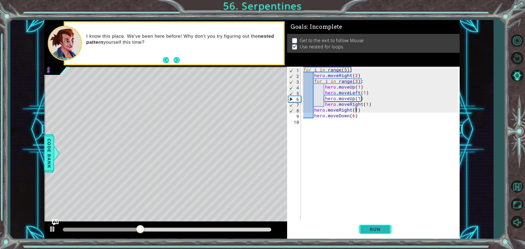
type textarea "hero.moveRight(1)"
click at [367, 228] on span "Run" at bounding box center [375, 229] width 22 height 5
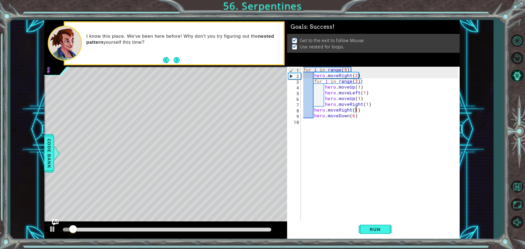
click at [263, 229] on div at bounding box center [167, 230] width 208 height 4
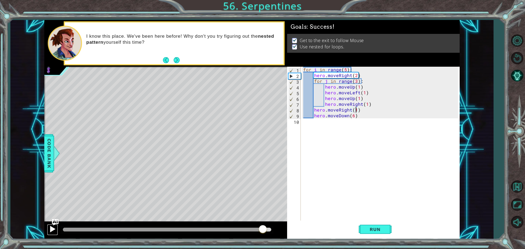
click at [54, 231] on div at bounding box center [52, 229] width 7 height 7
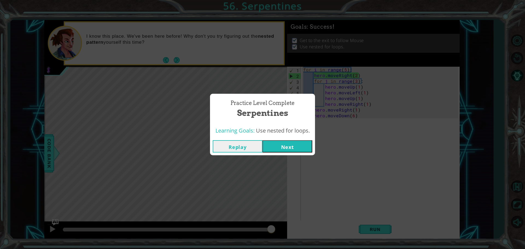
click at [294, 147] on button "Next" at bounding box center [288, 146] width 50 height 12
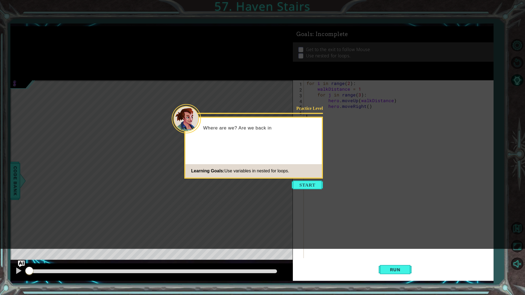
drag, startPoint x: 294, startPoint y: 147, endPoint x: 285, endPoint y: 179, distance: 34.0
click at [285, 179] on icon at bounding box center [262, 124] width 525 height 249
click at [306, 184] on button "Start" at bounding box center [307, 185] width 31 height 9
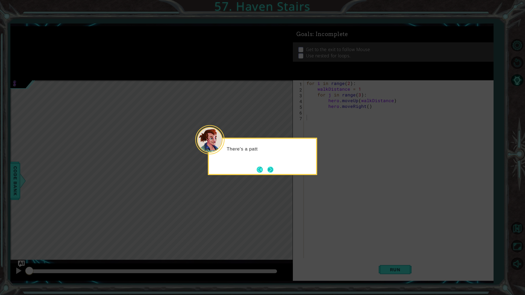
click at [268, 170] on button "Next" at bounding box center [270, 170] width 6 height 6
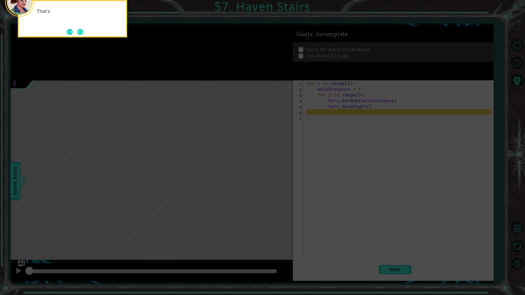
click at [338, 129] on icon at bounding box center [262, 47] width 525 height 495
click at [80, 29] on button "Next" at bounding box center [80, 32] width 6 height 6
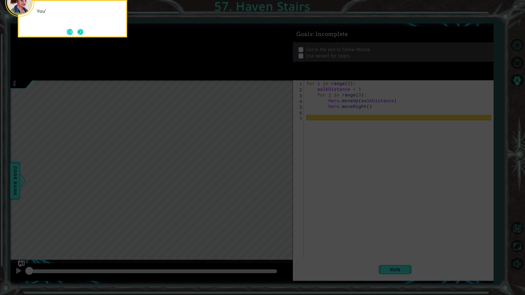
click at [78, 30] on button "Next" at bounding box center [80, 32] width 6 height 6
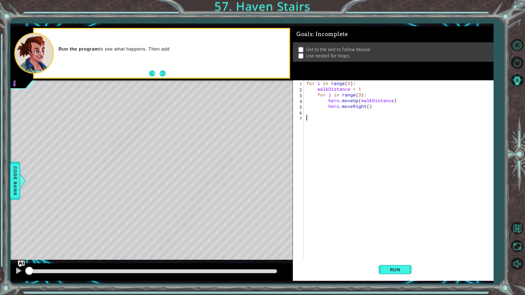
click at [324, 94] on div "for i in range ( 2 ) : walkDistance = 1 for j in range ( 3 ) : hero . moveUp ( …" at bounding box center [399, 174] width 189 height 189
type textarea "for j in range(3):"
click at [315, 113] on div "for i in range ( 2 ) : walkDistance = 1 for j in range ( 3 ) : hero . moveUp ( …" at bounding box center [399, 174] width 189 height 189
click at [313, 116] on div "for i in range ( 2 ) : walkDistance = 1 for j in range ( 3 ) : hero . moveUp ( …" at bounding box center [399, 174] width 189 height 189
click at [20, 249] on div at bounding box center [18, 270] width 7 height 7
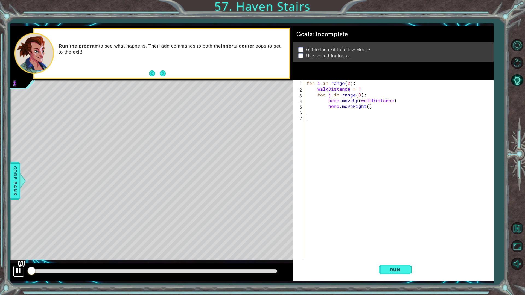
click at [18, 249] on div at bounding box center [18, 270] width 7 height 7
click at [390, 249] on div "1 ההההההההההההההההההההההההההההההההההההההההההההההההההההההההההההההההההההההההההההה…" at bounding box center [251, 154] width 483 height 260
click at [390, 249] on button "Run" at bounding box center [395, 270] width 33 height 20
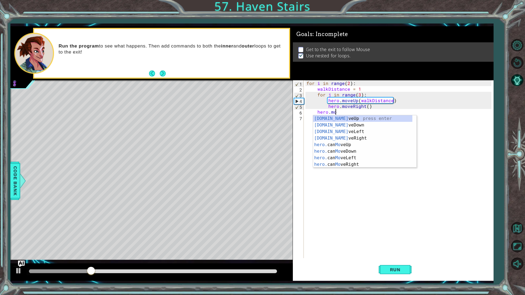
scroll to position [0, 2]
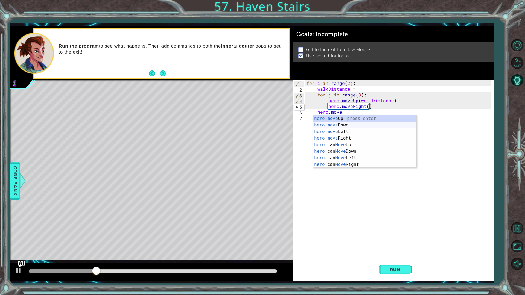
click at [354, 126] on div "hero.move Up press enter hero.move Down press enter hero.move Left press enter …" at bounding box center [364, 148] width 103 height 66
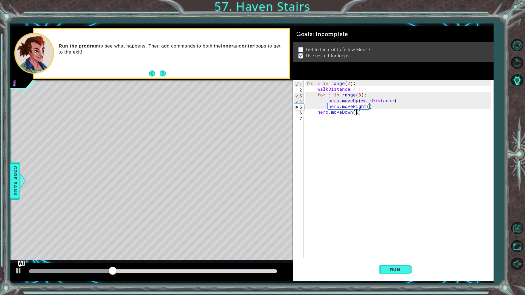
scroll to position [0, 3]
type textarea "hero.moveDown(6)"
click at [409, 249] on button "Run" at bounding box center [395, 270] width 33 height 20
click at [367, 111] on div "for i in range ( 2 ) : walkDistance = 1 for j in range ( 3 ) : hero . moveUp ( …" at bounding box center [399, 174] width 189 height 189
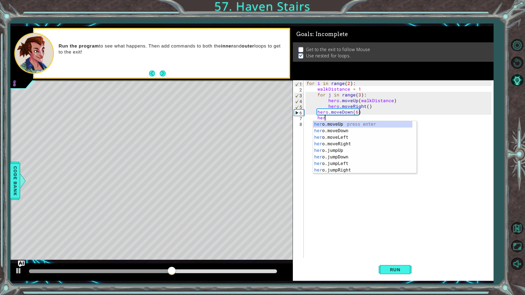
scroll to position [0, 1]
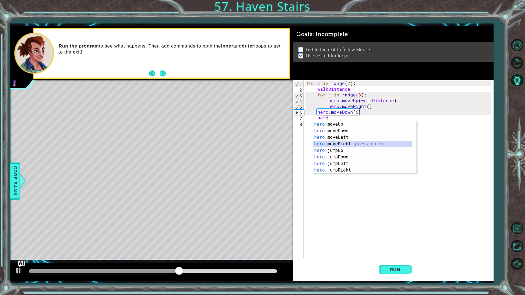
click at [343, 144] on div "hero .moveUp press enter hero .moveDown press enter hero .moveLeft press enter …" at bounding box center [362, 154] width 99 height 66
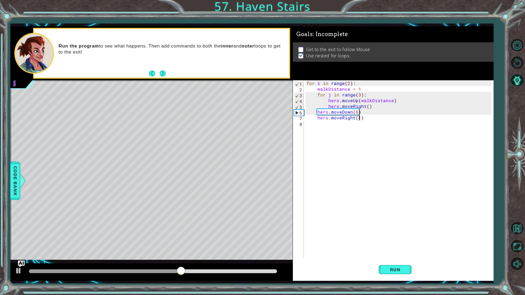
scroll to position [0, 3]
click at [348, 85] on div "for i in range ( 2 ) : walkDistance = 1 for j in range ( 3 ) : hero . moveUp ( …" at bounding box center [399, 174] width 189 height 189
type textarea "for i in range(3):"
click at [397, 249] on button "Run" at bounding box center [395, 270] width 33 height 20
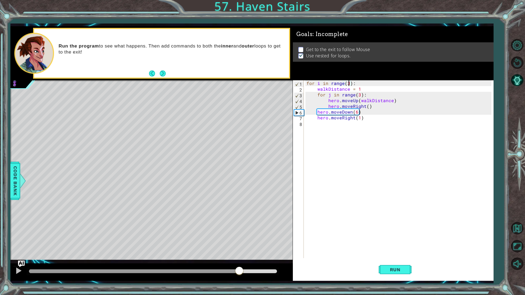
click at [239, 249] on div at bounding box center [153, 272] width 248 height 4
click at [17, 249] on div at bounding box center [18, 270] width 7 height 7
click at [361, 126] on div "for i in range ( 3 ) : walkDistance = 1 for j in range ( 3 ) : hero . moveUp ( …" at bounding box center [399, 174] width 189 height 189
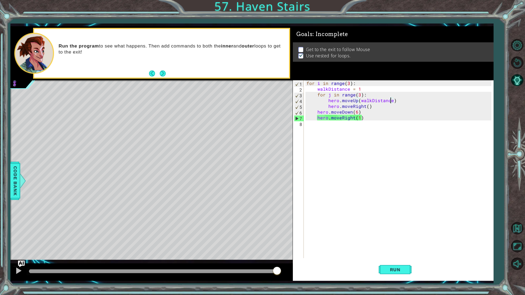
click at [391, 100] on div "for i in range ( 3 ) : walkDistance = 1 for j in range ( 3 ) : hero . moveUp ( …" at bounding box center [399, 174] width 189 height 189
click at [390, 100] on div "for i in range ( 3 ) : walkDistance = 1 for j in range ( 3 ) : hero . moveUp ( …" at bounding box center [399, 174] width 189 height 189
click at [360, 87] on div "for i in range ( 3 ) : walkDistance = 1 for j in range ( 3 ) : hero . moveUp ( …" at bounding box center [399, 174] width 189 height 189
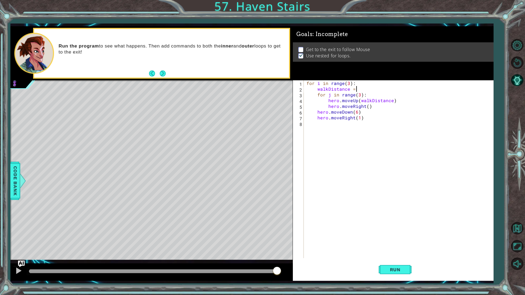
scroll to position [0, 3]
type textarea "walkDistance = 3"
click at [392, 249] on span "Run" at bounding box center [395, 269] width 22 height 5
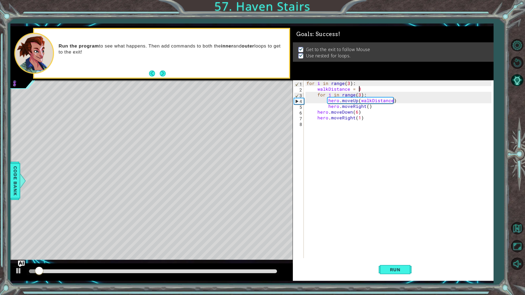
click at [264, 249] on div at bounding box center [153, 272] width 248 height 4
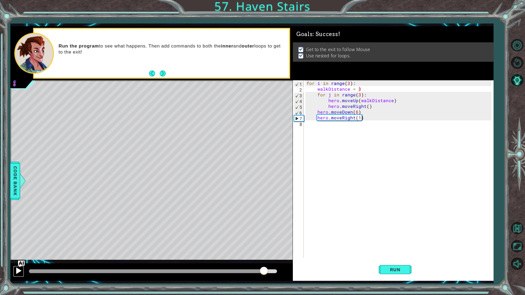
click at [16, 249] on div at bounding box center [18, 270] width 7 height 7
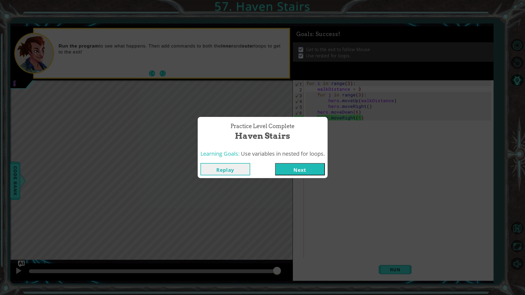
click at [307, 168] on button "Next" at bounding box center [300, 169] width 50 height 12
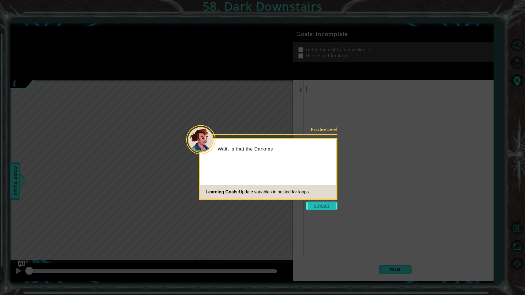
click at [319, 208] on button "Start" at bounding box center [321, 206] width 31 height 9
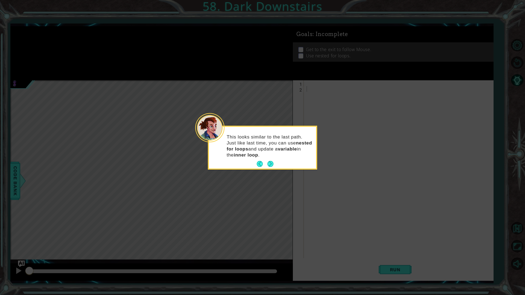
drag, startPoint x: 111, startPoint y: 8, endPoint x: 171, endPoint y: 100, distance: 110.2
click at [154, 89] on icon at bounding box center [262, 147] width 525 height 295
click at [268, 163] on button "Next" at bounding box center [270, 164] width 6 height 6
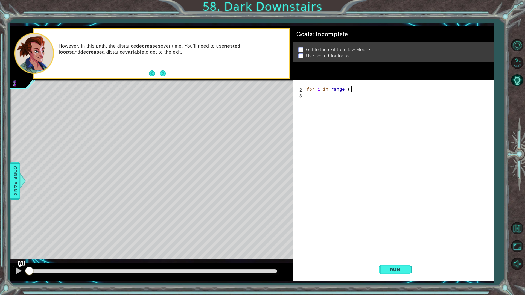
scroll to position [0, 2]
type textarea "for i in range (3):"
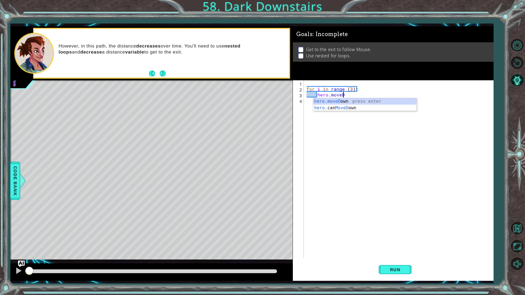
scroll to position [0, 2]
type textarea "hero.moveDown(3)"
click at [366, 94] on div "for i in range ( 3 ) : hero . moveDown ( 3 )" at bounding box center [399, 174] width 189 height 189
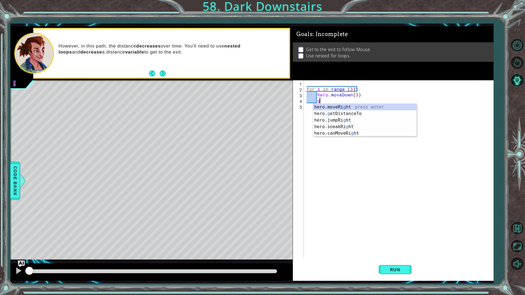
scroll to position [0, 1]
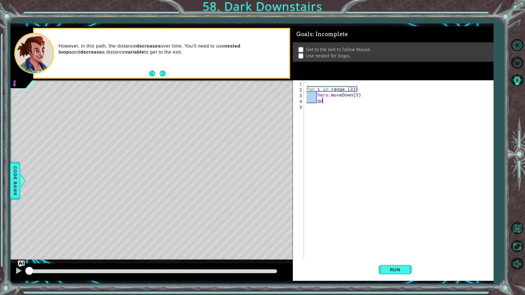
type textarea "g"
type textarea "for j in range(5)"
type textarea "for j in range(5):"
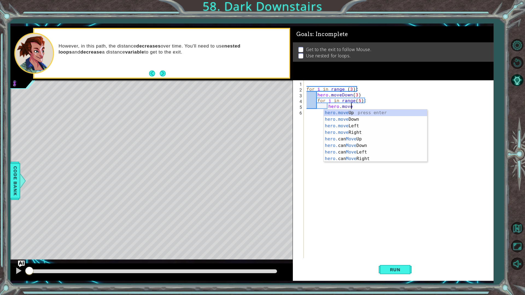
scroll to position [0, 2]
click at [346, 134] on div "hero.move Up press enter hero.move Down press enter hero.move Left press enter …" at bounding box center [375, 143] width 103 height 66
type textarea "hero.moveRight(1)"
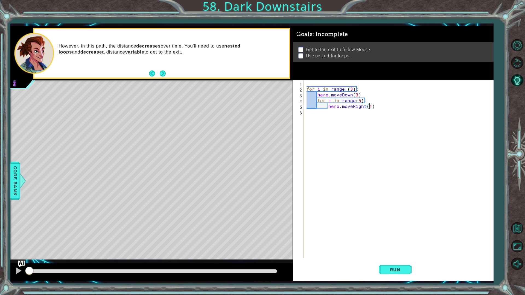
scroll to position [0, 4]
click at [383, 105] on div "for i in range ( 3 ) : hero . moveDown ( 3 ) for j in range ( 5 ) : hero . move…" at bounding box center [399, 174] width 189 height 189
click at [20, 249] on div at bounding box center [18, 270] width 7 height 7
click at [346, 88] on div "for i in range ( 3 ) : hero . moveDown ( 3 ) for j in range ( 5 ) : hero . move…" at bounding box center [399, 174] width 189 height 189
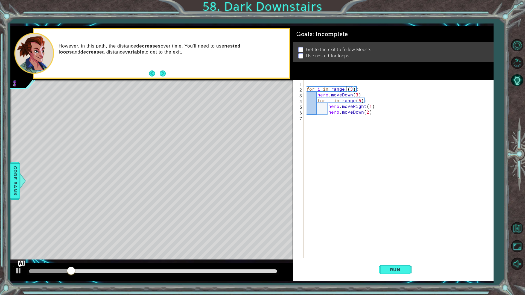
scroll to position [0, 3]
type textarea "for i in range(3):"
click at [335, 121] on div "for i in range ( 3 ) : hero . moveDown ( 3 ) for j in range ( 5 ) : hero . move…" at bounding box center [399, 174] width 189 height 189
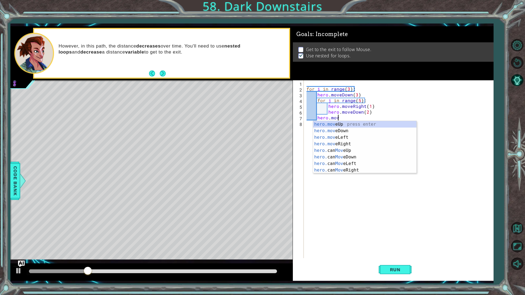
scroll to position [0, 2]
click at [334, 142] on div "hero.move Up press enter hero.move Down press enter hero.move Left press enter …" at bounding box center [364, 154] width 103 height 66
type textarea "hero.moveRight(1)"
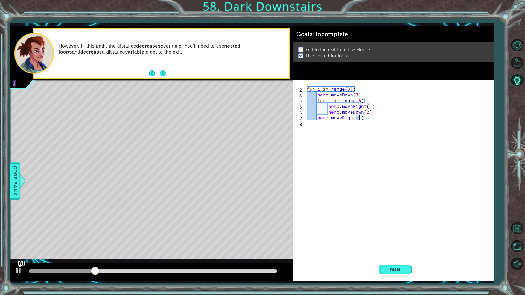
scroll to position [0, 3]
click at [369, 120] on div "for i in range ( 3 ) : hero . moveDown ( 3 ) for j in range ( 5 ) : hero . move…" at bounding box center [399, 174] width 189 height 189
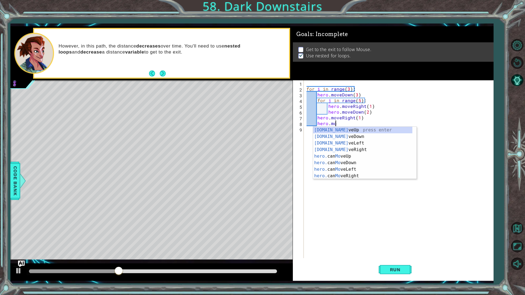
scroll to position [0, 2]
click at [361, 132] on div "hero.move Up press enter hero.move Down press enter hero.move Left press enter …" at bounding box center [364, 160] width 103 height 66
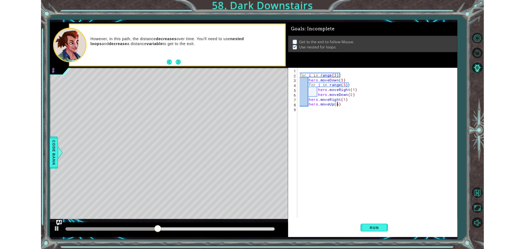
scroll to position [0, 2]
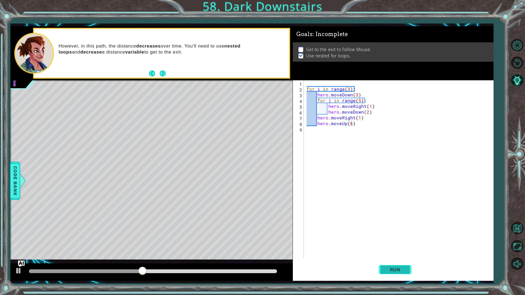
click at [393, 249] on button "Run" at bounding box center [395, 270] width 33 height 20
click at [348, 88] on div "for i in range ( 3 ) : hero . moveDown ( 3 ) for j in range ( 5 ) : hero . move…" at bounding box center [399, 174] width 189 height 189
click at [162, 71] on button "Next" at bounding box center [163, 74] width 6 height 6
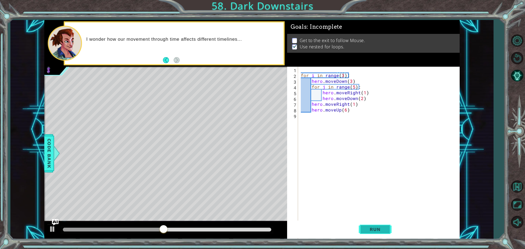
click at [369, 228] on span "Run" at bounding box center [375, 229] width 22 height 5
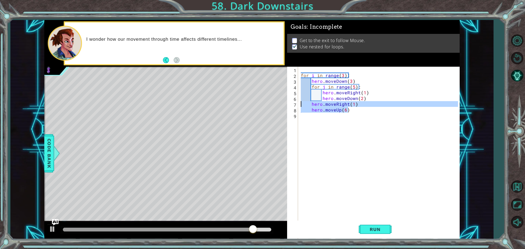
drag, startPoint x: 354, startPoint y: 110, endPoint x: 295, endPoint y: 102, distance: 60.2
click at [295, 102] on div "for i in range(3): 1 2 3 4 5 6 7 8 9 for i in range ( 3 ) : hero . moveDown ( 3…" at bounding box center [372, 156] width 171 height 178
type textarea "hero.moveRight(1) hero.moveUp(6)"
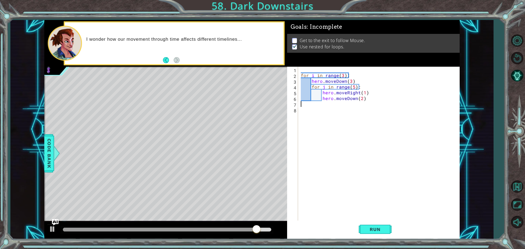
scroll to position [0, 0]
click at [378, 234] on button "Run" at bounding box center [375, 229] width 33 height 17
click at [354, 80] on div "for i in range ( 3 ) : hero . moveDown ( 3 ) for j in range ( 5 ) : hero . move…" at bounding box center [380, 150] width 161 height 167
type textarea "hero.moveDown(3)"
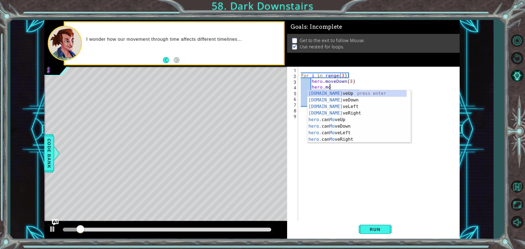
scroll to position [0, 2]
click at [360, 114] on div "hero.move Up press enter hero.move Down press enter hero.move Left press enter …" at bounding box center [358, 123] width 103 height 66
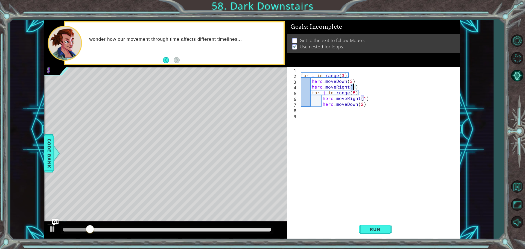
scroll to position [0, 3]
type textarea "hero.moveRight(1)"
click at [375, 227] on span "Run" at bounding box center [375, 229] width 22 height 5
drag, startPoint x: 364, startPoint y: 85, endPoint x: 295, endPoint y: 85, distance: 69.2
click at [295, 85] on div "hero.moveRight(1) 1 2 3 4 5 6 7 8 9 for i in range ( 3 ) : hero . moveDown ( 3 …" at bounding box center [372, 144] width 171 height 155
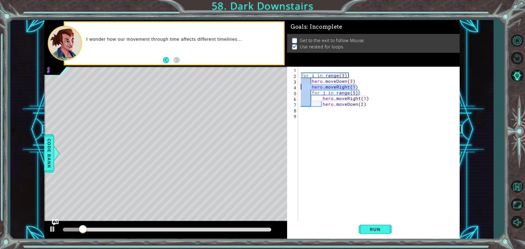
scroll to position [0, 0]
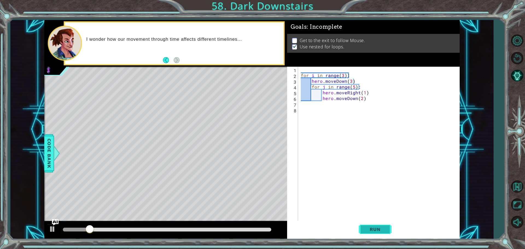
click at [374, 224] on button "Run" at bounding box center [375, 229] width 33 height 17
click at [401, 98] on div "for i in range ( 3 ) : hero . moveDown ( 3 ) for j in range ( 5 ) : hero . move…" at bounding box center [380, 150] width 161 height 167
type textarea "hero.moveDown(2)"
drag, startPoint x: 209, startPoint y: 229, endPoint x: 344, endPoint y: 161, distance: 150.8
click at [306, 194] on div "1 ההההההההההההההההההההההההההההההההההההההההההההההההההההההההההההההההההההההההההההה…" at bounding box center [251, 129] width 415 height 219
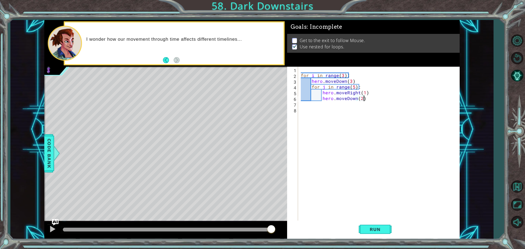
click at [349, 106] on div "for i in range ( 3 ) : hero . moveDown ( 3 ) for j in range ( 5 ) : hero . move…" at bounding box center [380, 150] width 161 height 167
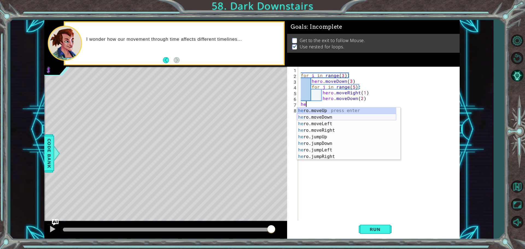
type textarea "h"
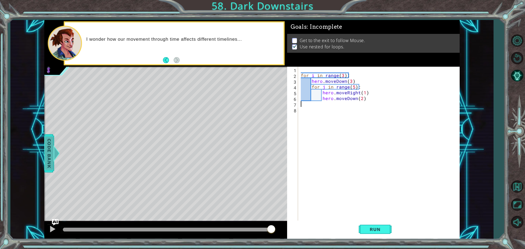
click at [45, 149] on span "Code Bank" at bounding box center [49, 153] width 9 height 33
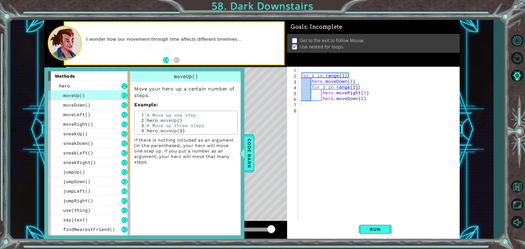
scroll to position [133, 0]
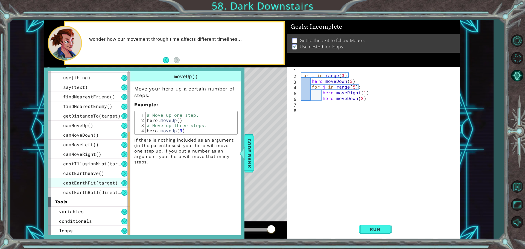
click at [91, 179] on div "castEarthPit(target)" at bounding box center [89, 183] width 82 height 10
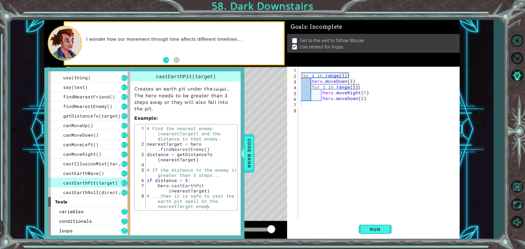
type textarea "hero.castEarthPit(nearestTarget)"
drag, startPoint x: 156, startPoint y: 186, endPoint x: 204, endPoint y: 186, distance: 48.1
click at [204, 186] on div "# Find the nearest enemy (nearestTarget) and the distance to that enemy. neares…" at bounding box center [191, 183] width 90 height 114
click at [319, 107] on div "for i in range ( 3 ) : hero . moveDown ( 3 ) for j in range ( 5 ) : hero . move…" at bounding box center [380, 150] width 161 height 167
click at [318, 106] on div "for i in range ( 3 ) : hero . moveDown ( 3 ) for j in range ( 5 ) : hero . move…" at bounding box center [380, 150] width 161 height 167
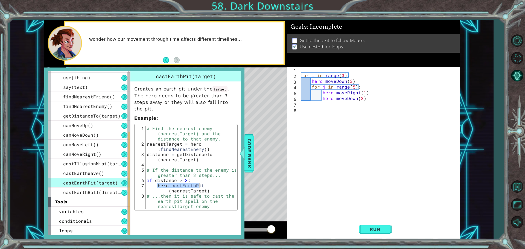
paste textarea "hero.castEarthPi"
click at [250, 150] on span "Code Bank" at bounding box center [249, 153] width 9 height 33
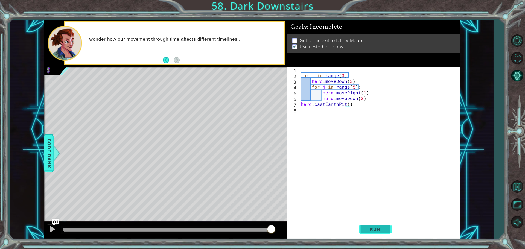
click at [370, 231] on span "Run" at bounding box center [375, 229] width 22 height 5
click at [218, 224] on div at bounding box center [165, 231] width 243 height 18
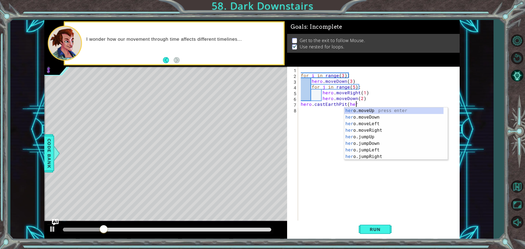
scroll to position [0, 3]
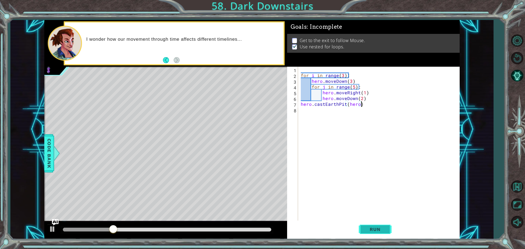
type textarea "hero.castEarthPit(hero)"
click at [372, 232] on button "Run" at bounding box center [375, 229] width 33 height 17
click at [226, 229] on div at bounding box center [167, 230] width 208 height 4
drag, startPoint x: 369, startPoint y: 106, endPoint x: 294, endPoint y: 106, distance: 74.7
click at [294, 106] on div "hero.castEarthPit(hero) 1 2 3 4 5 6 7 8 for i in range ( 3 ) : hero . moveDown …" at bounding box center [372, 144] width 171 height 155
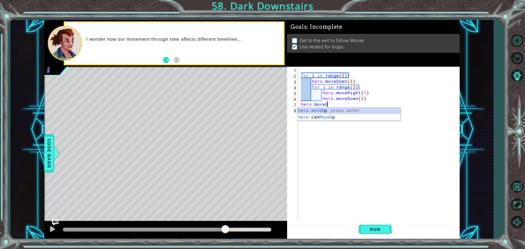
scroll to position [0, 1]
click at [317, 112] on div "hero.moveU p press enter hero. can MoveU p press enter" at bounding box center [348, 120] width 103 height 26
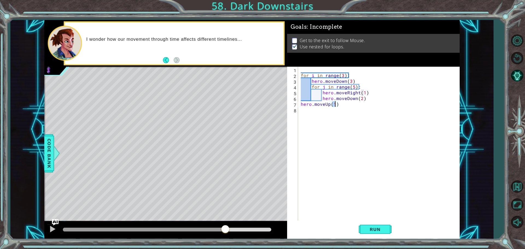
scroll to position [0, 2]
type textarea "hero.moveUp(6)"
click at [377, 230] on span "Run" at bounding box center [375, 229] width 22 height 5
click at [300, 107] on div "for i in range ( 3 ) : hero . moveDown ( 3 ) for j in range ( 5 ) : hero . move…" at bounding box center [380, 150] width 161 height 167
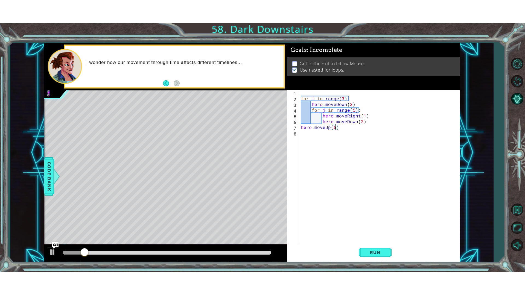
scroll to position [0, 0]
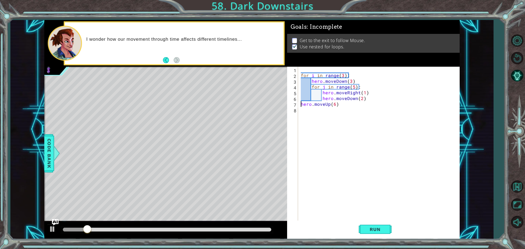
click at [300, 104] on div "for i in range ( 3 ) : hero . moveDown ( 3 ) for j in range ( 5 ) : hero . move…" at bounding box center [380, 150] width 161 height 167
type textarea "hero.moveUp(6)"
click at [365, 228] on span "Run" at bounding box center [375, 229] width 22 height 5
drag, startPoint x: 349, startPoint y: 102, endPoint x: 299, endPoint y: 103, distance: 50.6
click at [299, 103] on div "hero.moveUp(6) 1 2 3 4 5 6 7 8 for i in range ( 3 ) : hero . moveDown ( 3 ) for…" at bounding box center [372, 144] width 171 height 155
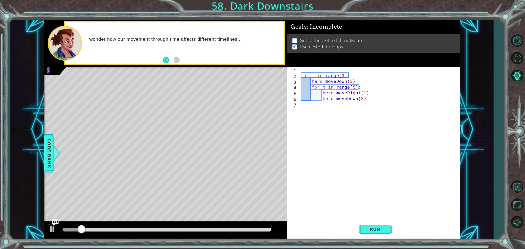
click at [360, 78] on div "for i in range ( 3 ) : hero . moveDown ( 3 ) for j in range ( 5 ) : hero . move…" at bounding box center [380, 150] width 161 height 167
click at [359, 83] on div "for i in range ( 3 ) : hero . moveDown ( 3 ) for j in range ( 5 ) : hero . move…" at bounding box center [380, 150] width 161 height 167
type textarea "hero.moveDown(3)"
click at [328, 107] on div "for i in range ( 3 ) : hero . moveDown ( 3 ) for j in range ( 5 ) : hero . move…" at bounding box center [380, 150] width 161 height 167
type textarea "hero.moveDown(2)"
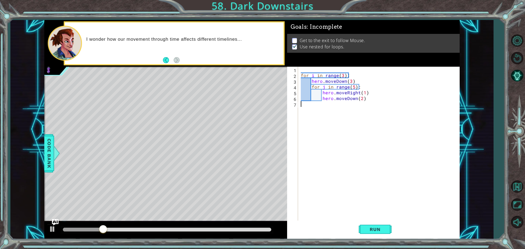
click at [314, 107] on div "for i in range ( 3 ) : hero . moveDown ( 3 ) for j in range ( 5 ) : hero . move…" at bounding box center [380, 150] width 161 height 167
type textarea "hero.moveDown(2)"
click at [314, 107] on div "for i in range ( 3 ) : hero . moveDown ( 3 ) for j in range ( 5 ) : hero . move…" at bounding box center [380, 150] width 161 height 167
type textarea "hero.moveDow(2)"
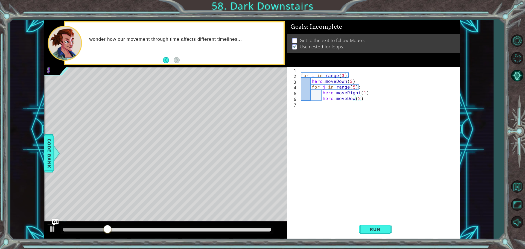
click at [314, 107] on div "for i in range ( 3 ) : hero . moveDown ( 3 ) for j in range ( 5 ) : hero . move…" at bounding box center [380, 150] width 161 height 167
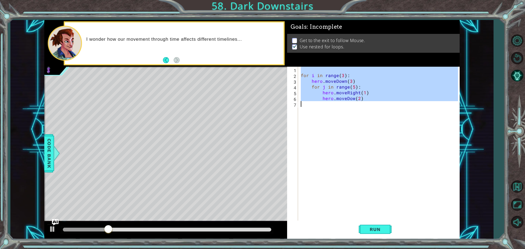
click at [314, 107] on div "for i in range ( 3 ) : hero . moveDown ( 3 ) for j in range ( 5 ) : hero . move…" at bounding box center [380, 150] width 161 height 167
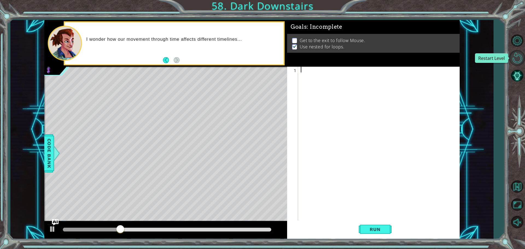
click at [514, 59] on button "Restart Level" at bounding box center [517, 58] width 16 height 16
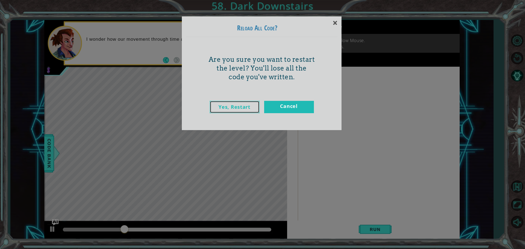
click at [234, 107] on link "Yes, Restart" at bounding box center [235, 107] width 50 height 12
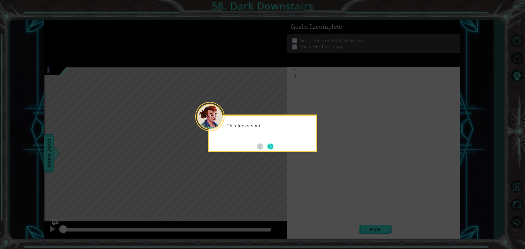
click at [273, 147] on button "Next" at bounding box center [270, 147] width 6 height 6
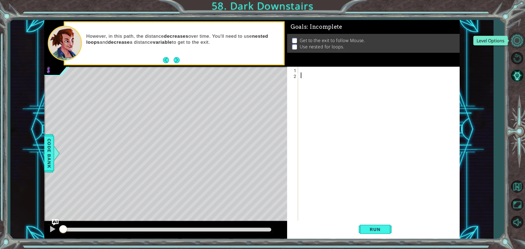
click at [523, 42] on button "Level Options" at bounding box center [517, 41] width 16 height 16
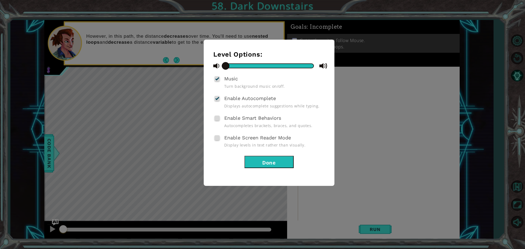
click at [281, 157] on button "Done" at bounding box center [268, 162] width 49 height 12
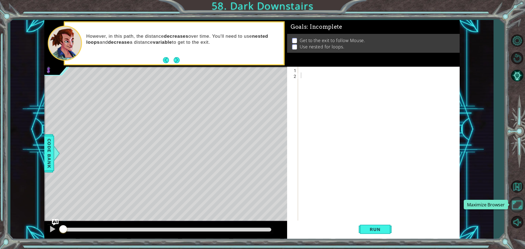
click at [519, 201] on button "Maximize Browser" at bounding box center [517, 205] width 16 height 16
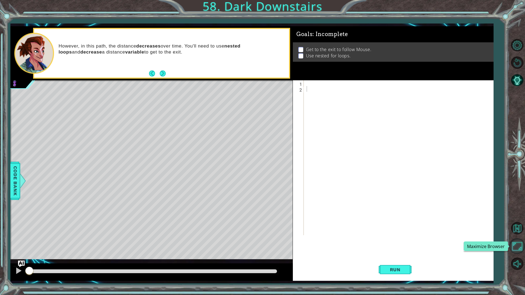
click at [516, 243] on button "Maximize Browser" at bounding box center [517, 246] width 16 height 16
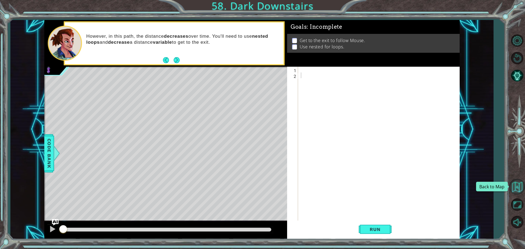
click at [516, 194] on button "Back to Map" at bounding box center [517, 187] width 16 height 16
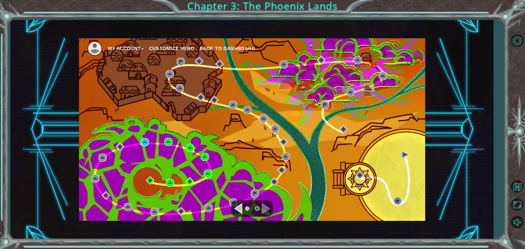
click at [226, 49] on span "Back to Dashboard" at bounding box center [228, 48] width 56 height 6
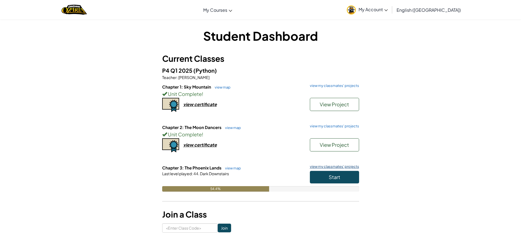
click at [328, 166] on link "view my classmates' projects" at bounding box center [333, 167] width 52 height 4
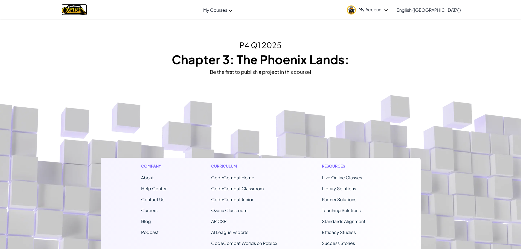
click at [82, 5] on img "Home" at bounding box center [74, 9] width 25 height 11
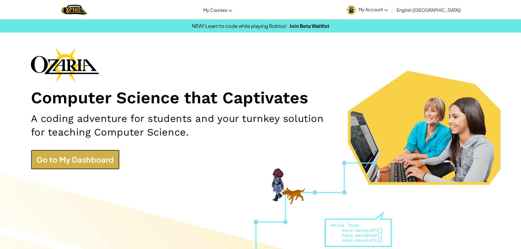
click at [71, 162] on link "Go to My Dashboard" at bounding box center [75, 160] width 89 height 20
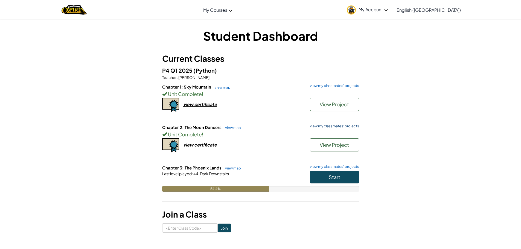
click at [347, 126] on link "view my classmates' projects" at bounding box center [333, 126] width 52 height 4
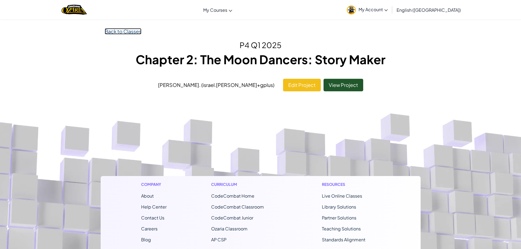
click at [123, 31] on link "Back to Classes" at bounding box center [123, 31] width 37 height 6
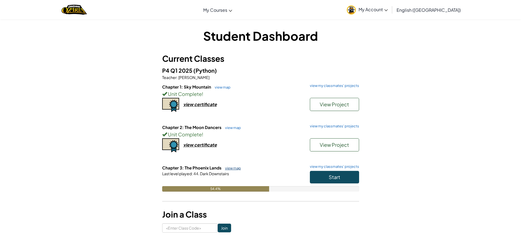
click at [235, 167] on link "view map" at bounding box center [231, 168] width 19 height 4
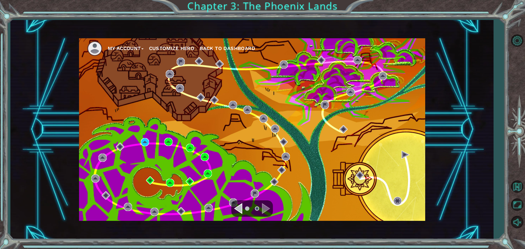
click at [237, 209] on div "Navigate to the previous page" at bounding box center [238, 208] width 8 height 11
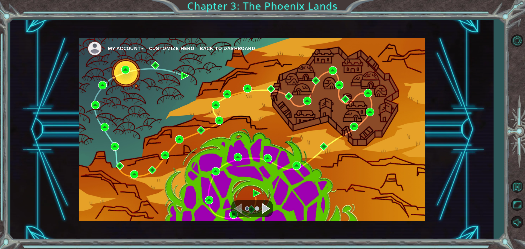
click at [263, 210] on div "Navigate to the next page" at bounding box center [266, 208] width 8 height 11
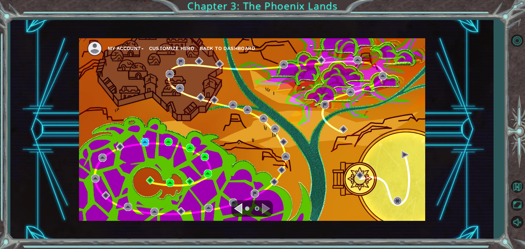
click at [144, 140] on img at bounding box center [145, 142] width 8 height 8
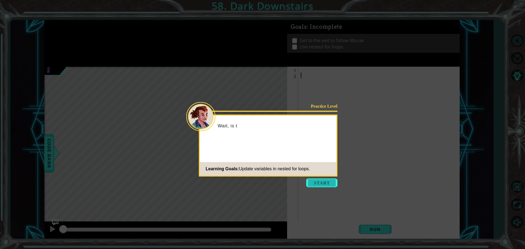
click at [322, 183] on button "Start" at bounding box center [321, 183] width 31 height 9
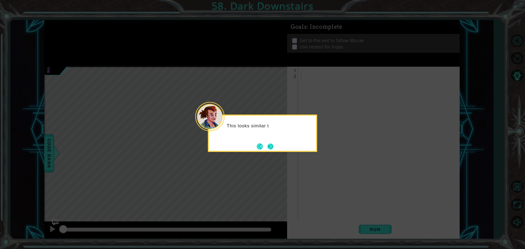
click at [273, 146] on button "Next" at bounding box center [270, 147] width 6 height 6
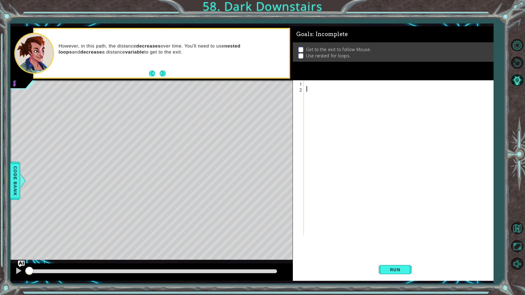
drag, startPoint x: 344, startPoint y: 192, endPoint x: 380, endPoint y: 189, distance: 36.3
click at [380, 189] on div at bounding box center [399, 163] width 189 height 167
click at [165, 75] on button "Next" at bounding box center [163, 74] width 6 height 6
click at [11, 185] on div "Code Bank" at bounding box center [15, 181] width 10 height 38
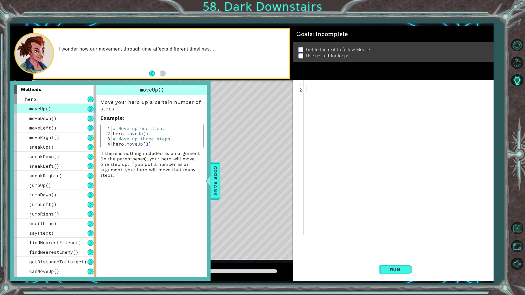
scroll to position [104, 0]
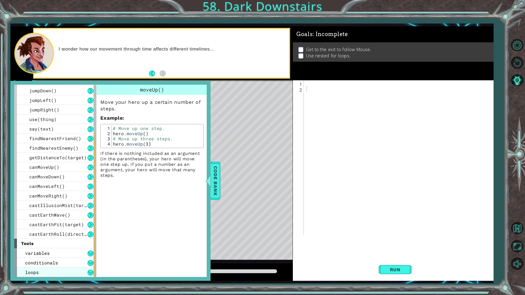
click at [54, 249] on div "loops" at bounding box center [55, 273] width 82 height 10
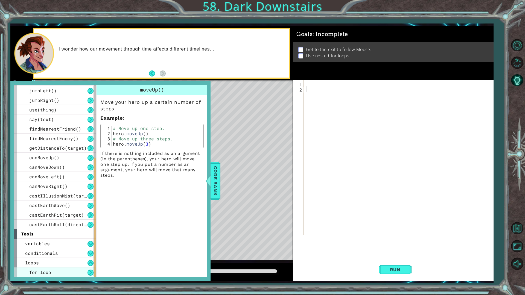
click at [65, 249] on div "for loop" at bounding box center [55, 273] width 82 height 10
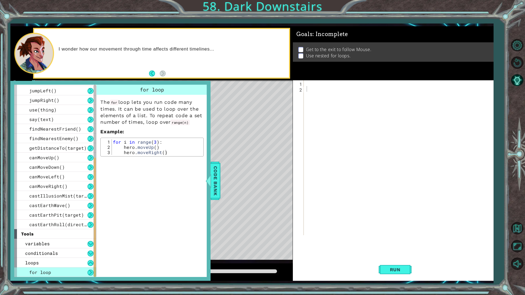
click at [65, 249] on div "for loop" at bounding box center [55, 273] width 82 height 10
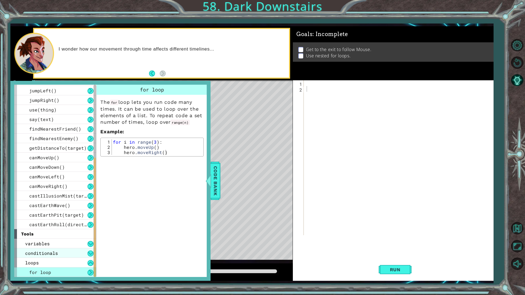
click at [67, 249] on div "conditionals" at bounding box center [55, 254] width 82 height 10
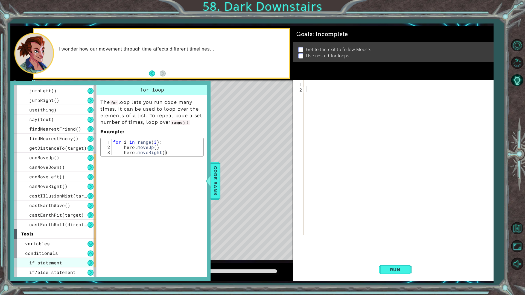
click at [59, 249] on span "if statement" at bounding box center [45, 263] width 33 height 6
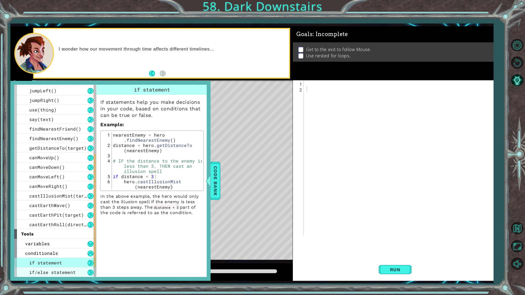
click at [54, 249] on span "if/else statement" at bounding box center [52, 273] width 46 height 6
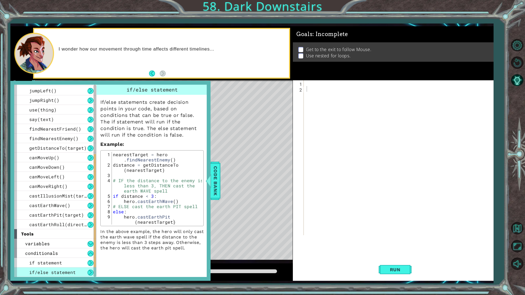
click at [54, 249] on div "if/else statement" at bounding box center [55, 273] width 82 height 10
click at [53, 249] on div "if/else statement" at bounding box center [55, 273] width 82 height 10
click at [52, 249] on div "if statement" at bounding box center [55, 263] width 82 height 10
drag, startPoint x: 50, startPoint y: 265, endPoint x: 47, endPoint y: 269, distance: 4.9
click at [47, 249] on div "if statement if/else statement" at bounding box center [55, 267] width 82 height 19
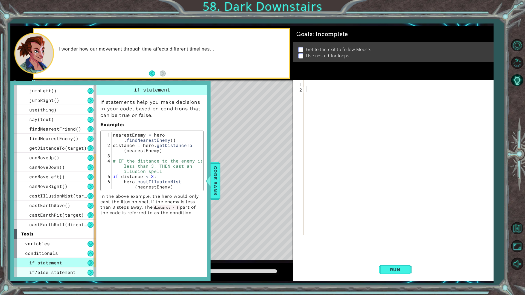
click at [47, 249] on div "if/else statement" at bounding box center [55, 273] width 82 height 10
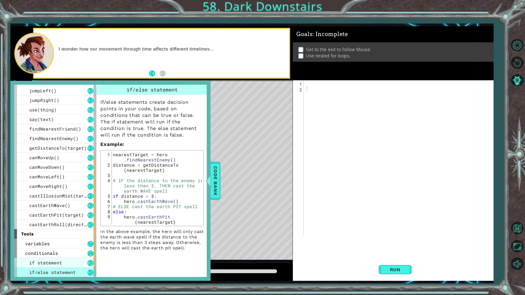
click at [47, 249] on span "if statement" at bounding box center [45, 263] width 33 height 6
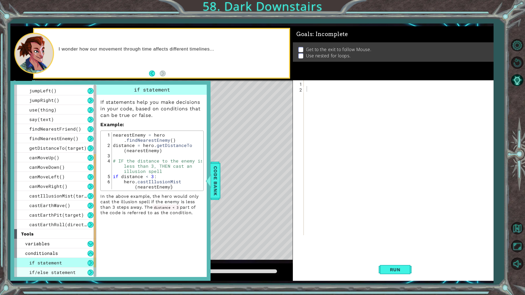
click at [45, 249] on div "if statement if/else statement" at bounding box center [55, 267] width 82 height 19
drag, startPoint x: 45, startPoint y: 269, endPoint x: 42, endPoint y: 264, distance: 5.5
click at [45, 249] on div "if statement if/else statement" at bounding box center [55, 267] width 82 height 19
click at [42, 249] on span "if statement" at bounding box center [45, 263] width 33 height 6
click at [41, 249] on span "if statement" at bounding box center [45, 263] width 33 height 6
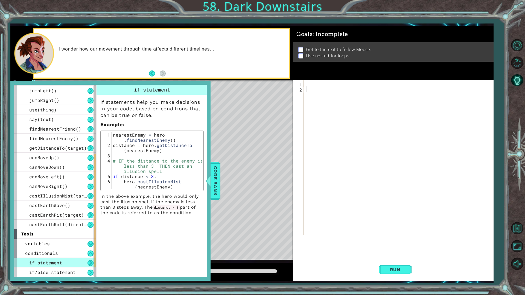
click at [41, 249] on span "if statement" at bounding box center [45, 263] width 33 height 6
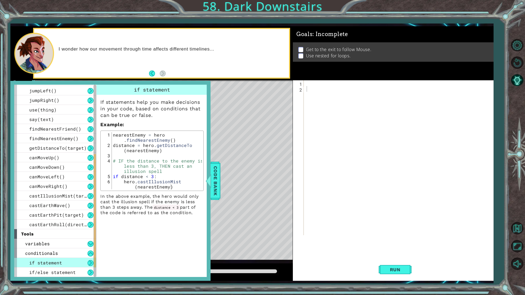
click at [41, 249] on span "if statement" at bounding box center [45, 263] width 33 height 6
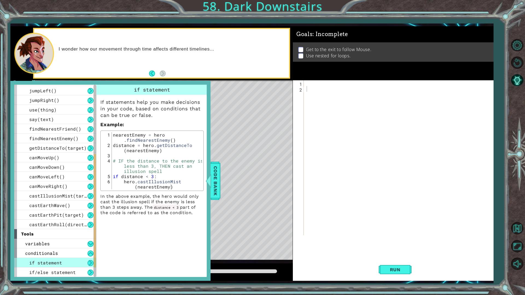
click at [41, 249] on span "if statement" at bounding box center [45, 263] width 33 height 6
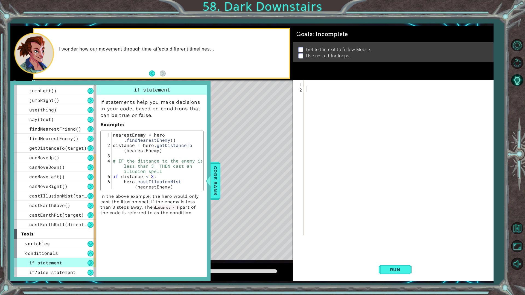
click at [41, 249] on span "if statement" at bounding box center [45, 263] width 33 height 6
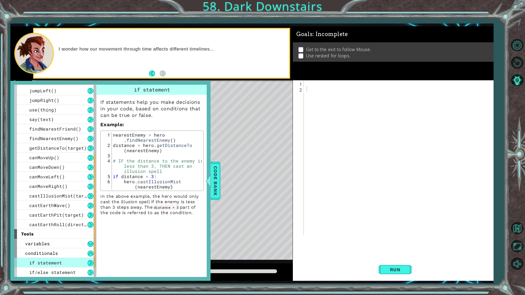
click at [41, 249] on span "if statement" at bounding box center [45, 263] width 33 height 6
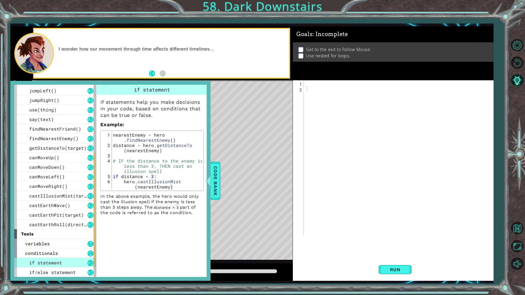
click at [41, 249] on span "if statement" at bounding box center [45, 263] width 33 height 6
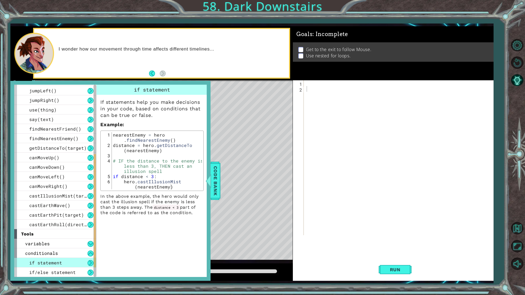
click at [41, 249] on span "if statement" at bounding box center [45, 263] width 33 height 6
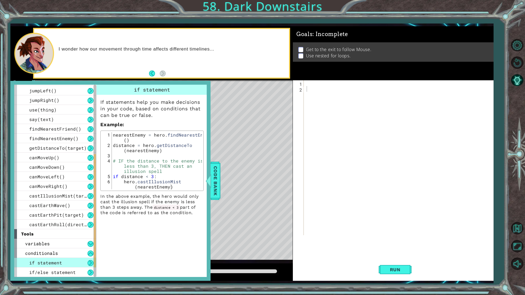
click at [41, 249] on span "if statement" at bounding box center [45, 263] width 33 height 6
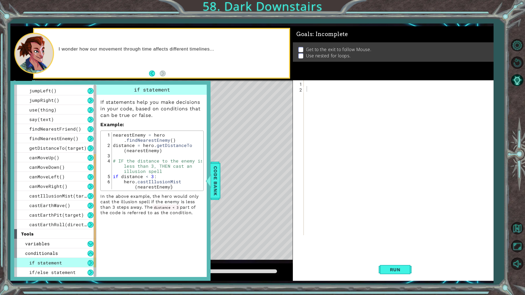
click at [41, 249] on span "if statement" at bounding box center [45, 263] width 33 height 6
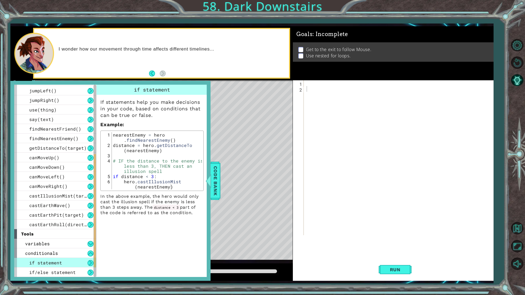
click at [41, 249] on span "if statement" at bounding box center [45, 263] width 33 height 6
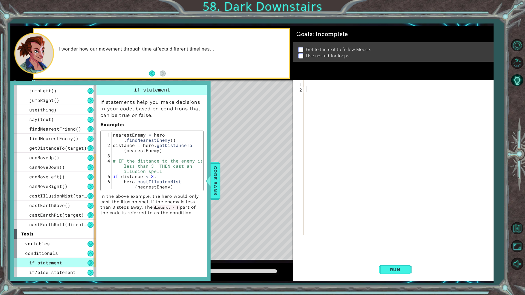
click at [41, 249] on span "if statement" at bounding box center [45, 263] width 33 height 6
click at [40, 249] on span "if statement" at bounding box center [45, 263] width 33 height 6
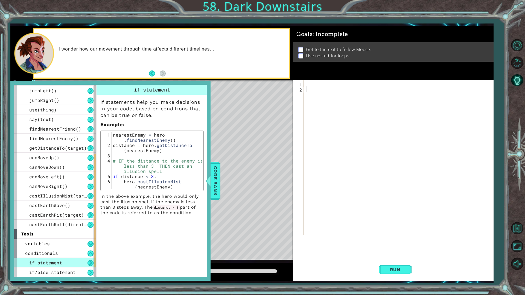
click at [40, 249] on span "if statement" at bounding box center [45, 263] width 33 height 6
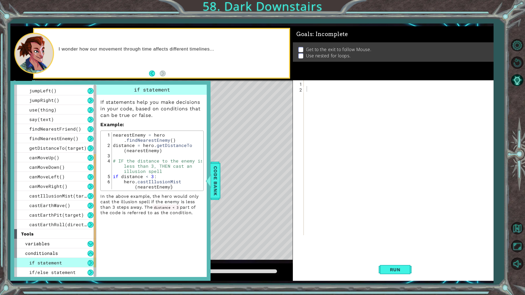
click at [40, 249] on span "if statement" at bounding box center [45, 263] width 33 height 6
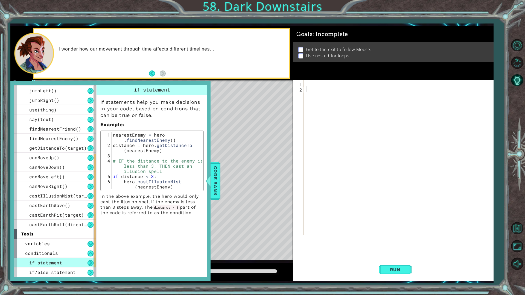
click at [40, 249] on span "if statement" at bounding box center [45, 263] width 33 height 6
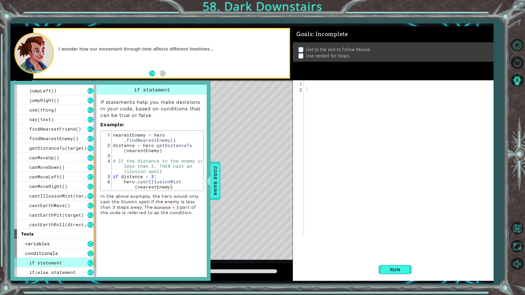
click at [40, 249] on span "if statement" at bounding box center [45, 263] width 33 height 6
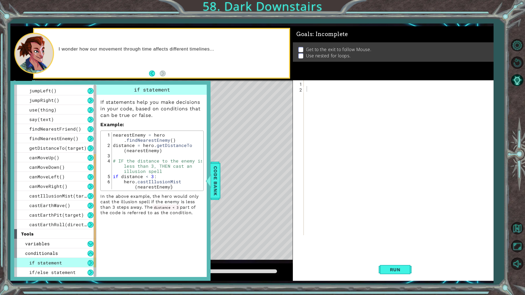
click at [40, 249] on span "if statement" at bounding box center [45, 263] width 33 height 6
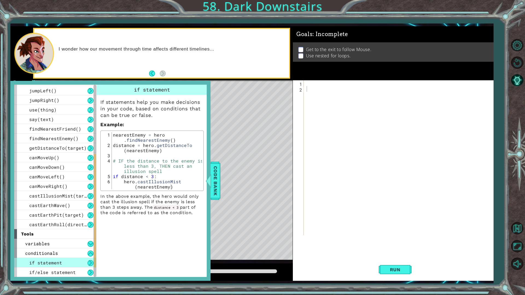
click at [40, 249] on span "if statement" at bounding box center [45, 263] width 33 height 6
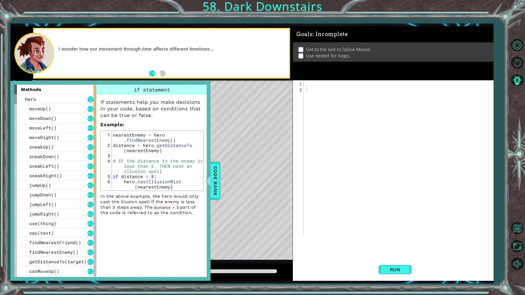
scroll to position [133, 0]
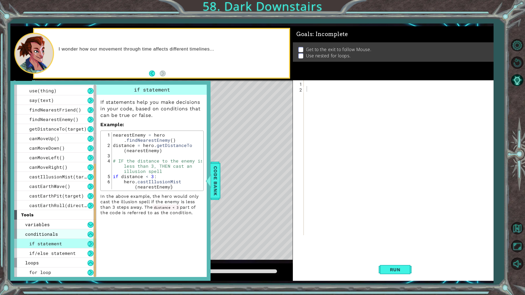
click at [60, 231] on div "conditionals" at bounding box center [55, 234] width 82 height 10
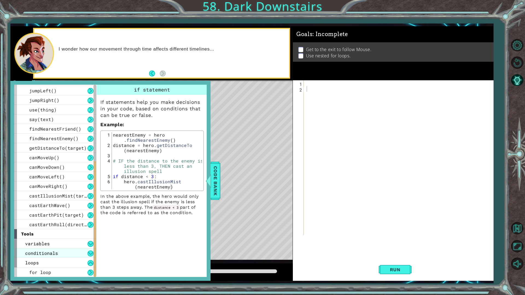
scroll to position [114, 0]
click at [78, 249] on div "for loop" at bounding box center [55, 273] width 82 height 10
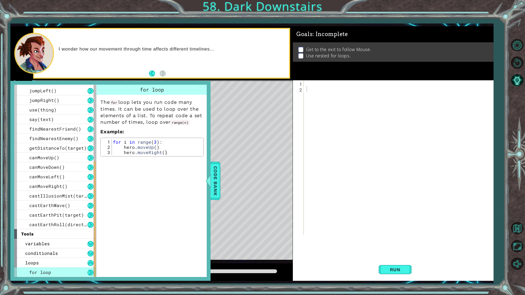
click at [78, 249] on div "for loop" at bounding box center [55, 273] width 82 height 10
click at [78, 249] on div "loops" at bounding box center [55, 263] width 82 height 10
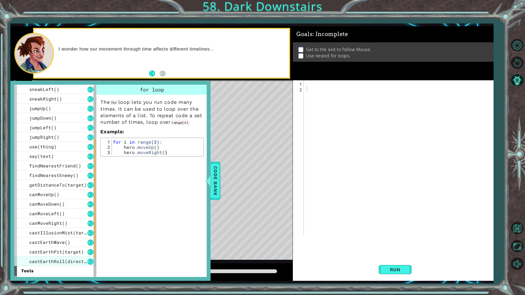
scroll to position [0, 0]
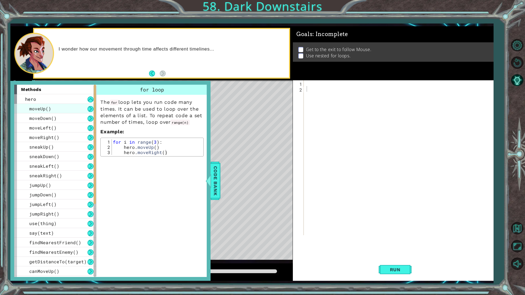
click at [72, 105] on div "moveUp()" at bounding box center [55, 109] width 82 height 10
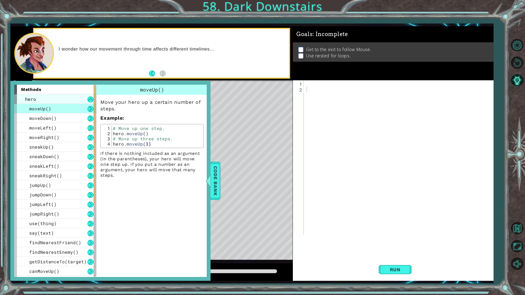
click at [69, 98] on div "hero" at bounding box center [55, 99] width 82 height 10
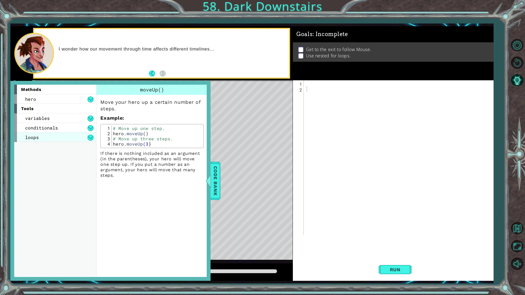
click at [61, 136] on div "loops" at bounding box center [55, 138] width 82 height 10
click at [59, 128] on div "conditionals" at bounding box center [55, 128] width 82 height 10
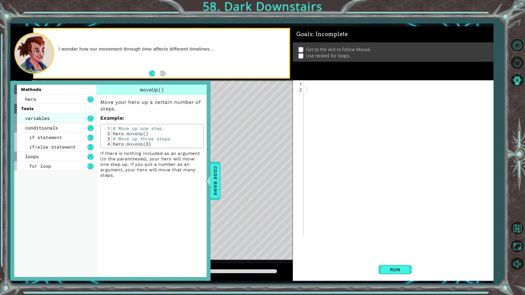
click at [54, 120] on div "variables" at bounding box center [55, 118] width 82 height 10
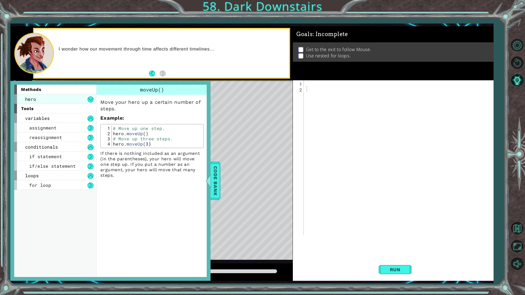
click at [41, 100] on div "hero" at bounding box center [55, 99] width 82 height 10
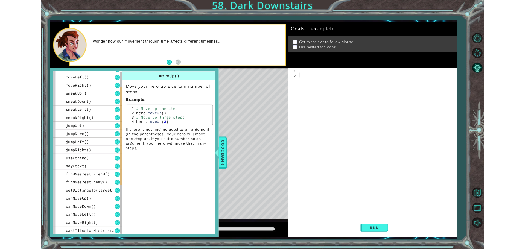
scroll to position [152, 0]
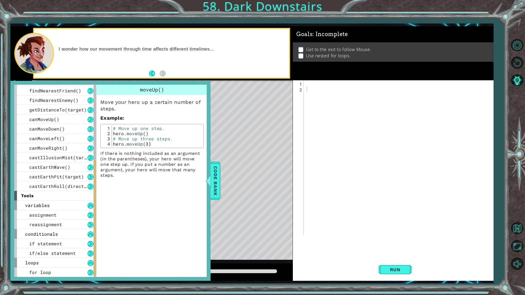
drag, startPoint x: 96, startPoint y: 174, endPoint x: 96, endPoint y: 258, distance: 84.5
click at [104, 221] on div "methods hero moveUp() moveDown() moveLeft() moveRight() sneakUp() sneakDown() s…" at bounding box center [110, 181] width 193 height 193
